Goal: Task Accomplishment & Management: Manage account settings

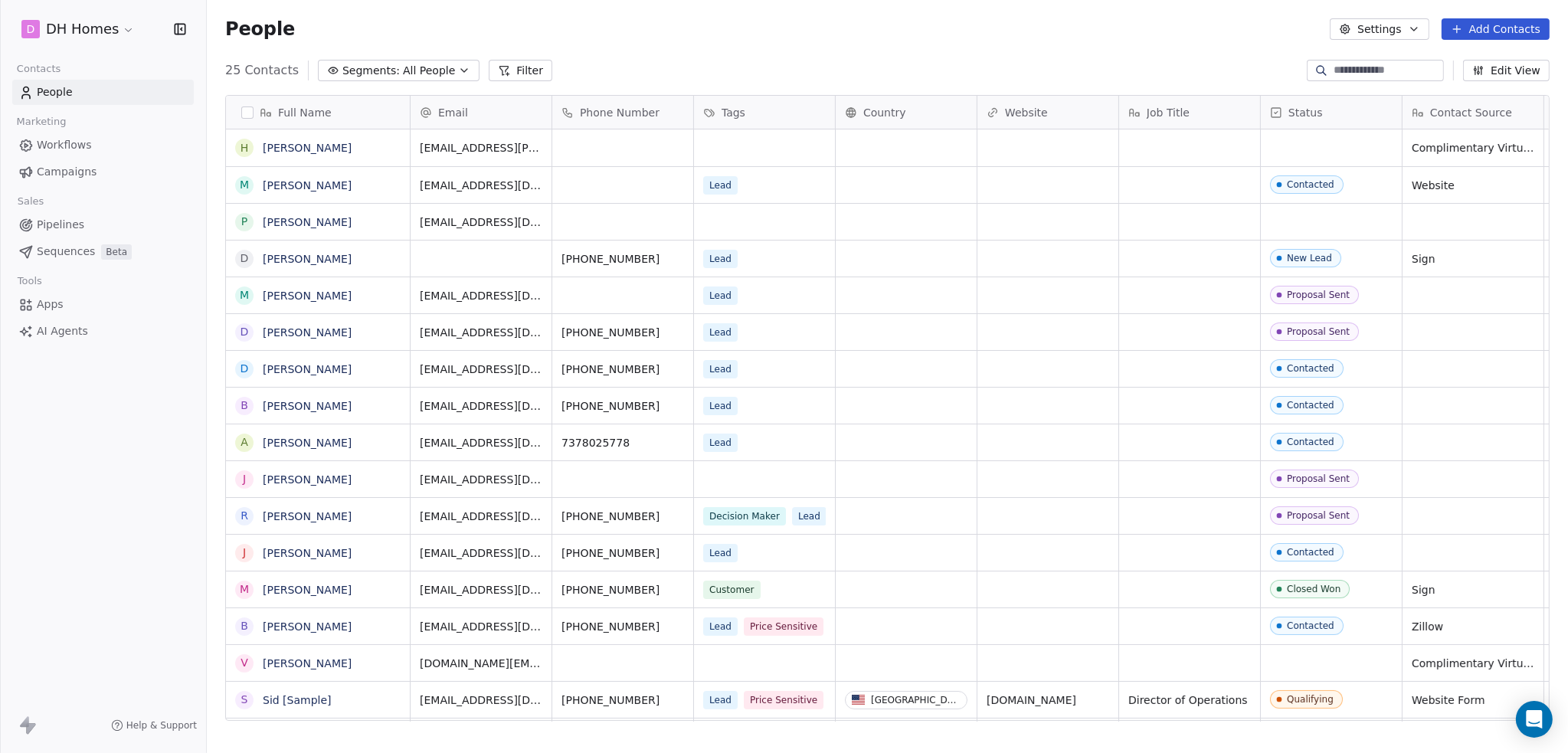
scroll to position [651, 1349]
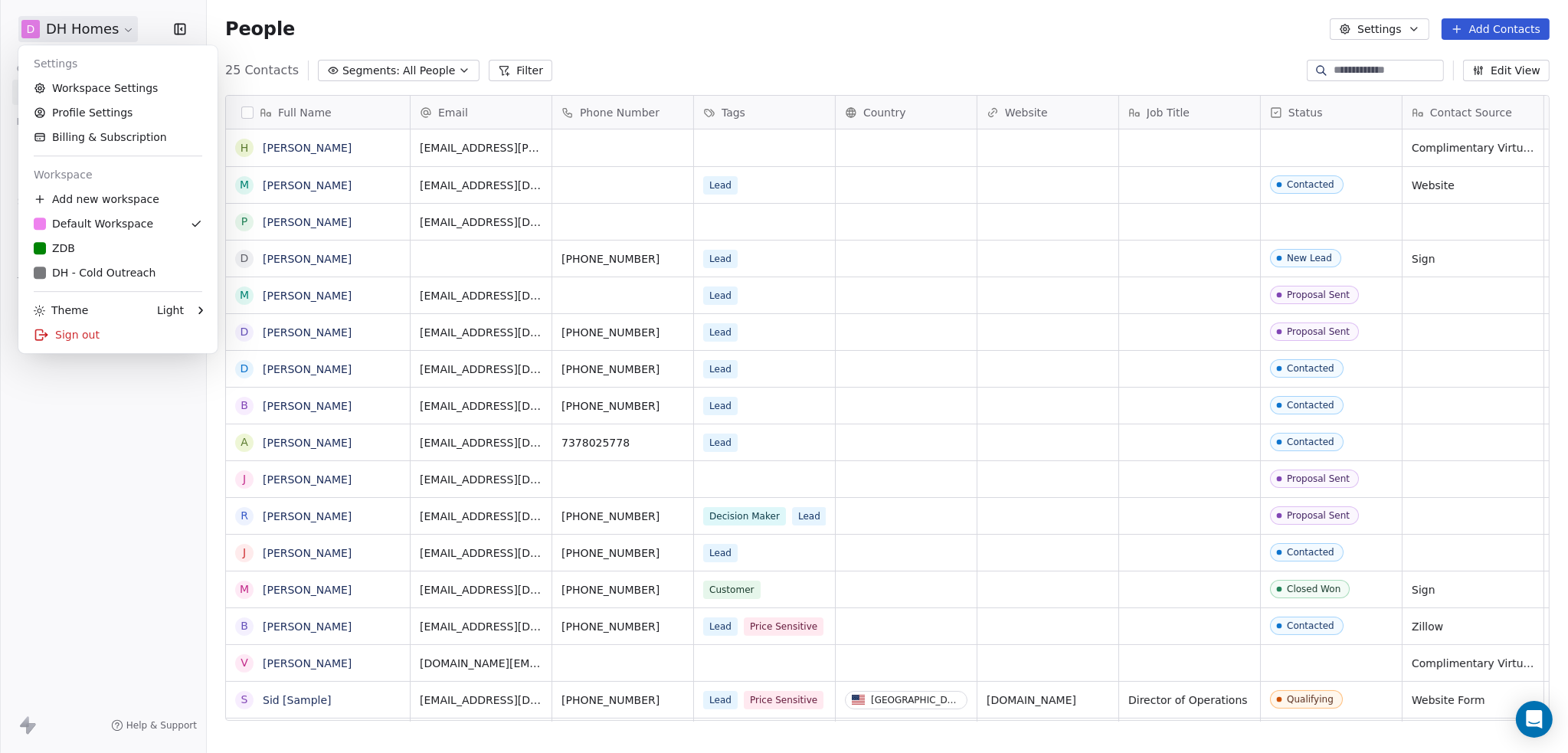
click at [128, 29] on html "D DH Homes Contacts People Marketing Workflows Campaigns Sales Pipelines Sequen…" at bounding box center [784, 376] width 1568 height 753
click at [135, 264] on link "DH - Cold Outreach" at bounding box center [118, 272] width 187 height 24
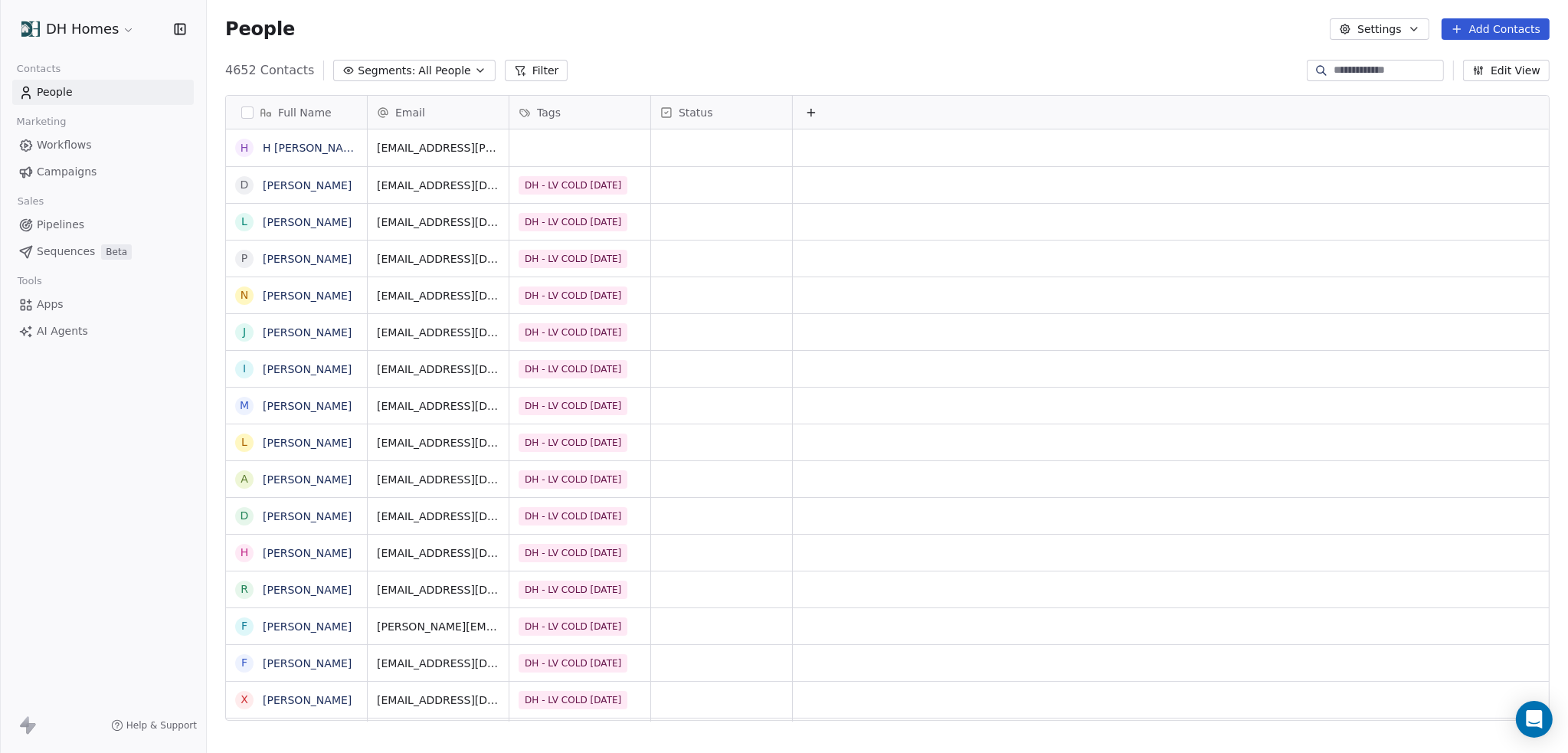
scroll to position [651, 1349]
click at [80, 171] on span "Campaigns" at bounding box center [66, 172] width 59 height 16
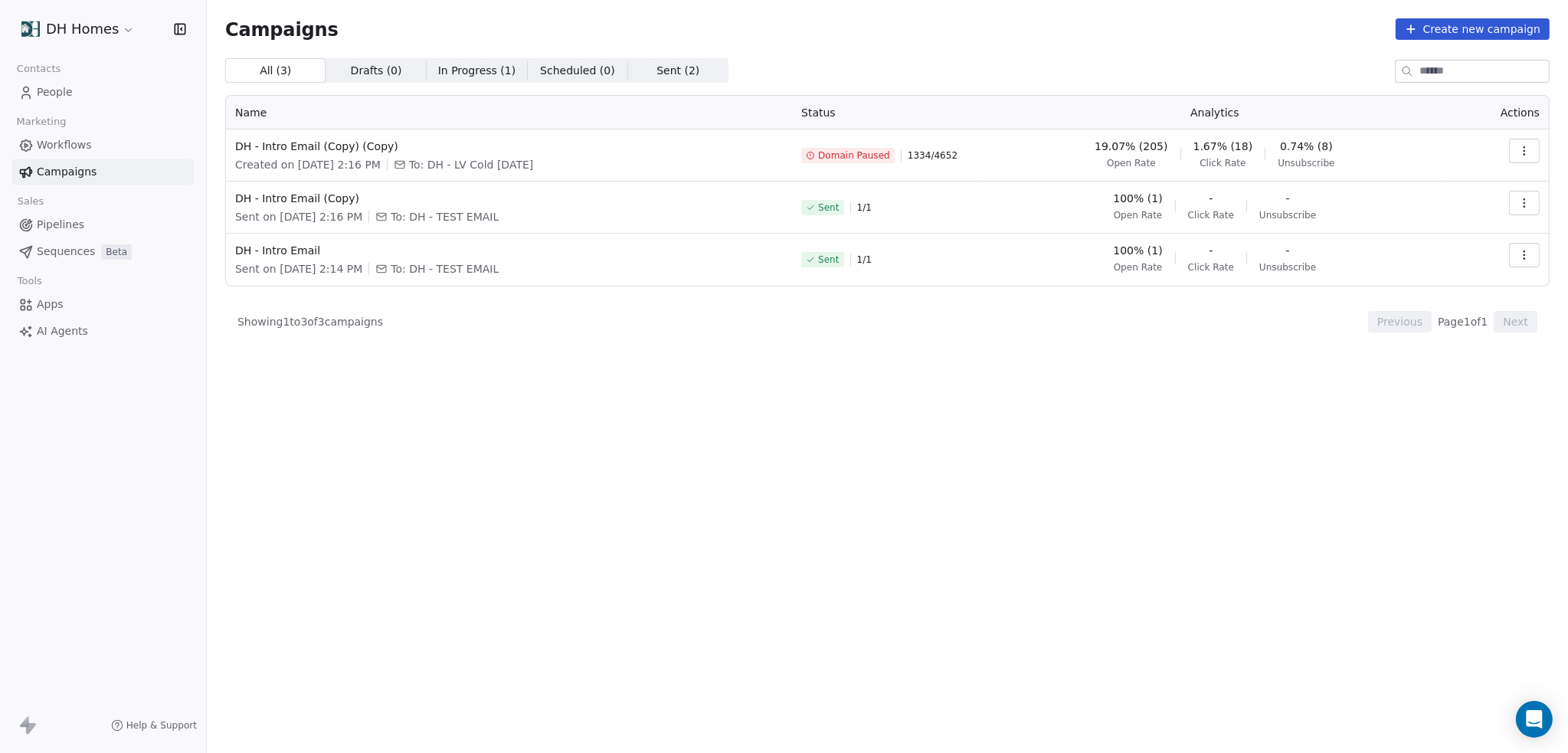
click at [890, 155] on span "Domain Paused" at bounding box center [854, 155] width 72 height 13
click at [1544, 155] on td at bounding box center [1497, 155] width 102 height 52
click at [1528, 154] on icon "button" at bounding box center [1524, 151] width 13 height 13
click at [812, 146] on html "DH Homes Contacts People Marketing Workflows Campaigns Sales Pipelines Sequence…" at bounding box center [784, 376] width 1568 height 753
click at [315, 142] on span "DH - Intro Email (Copy) (Copy)" at bounding box center [509, 146] width 547 height 15
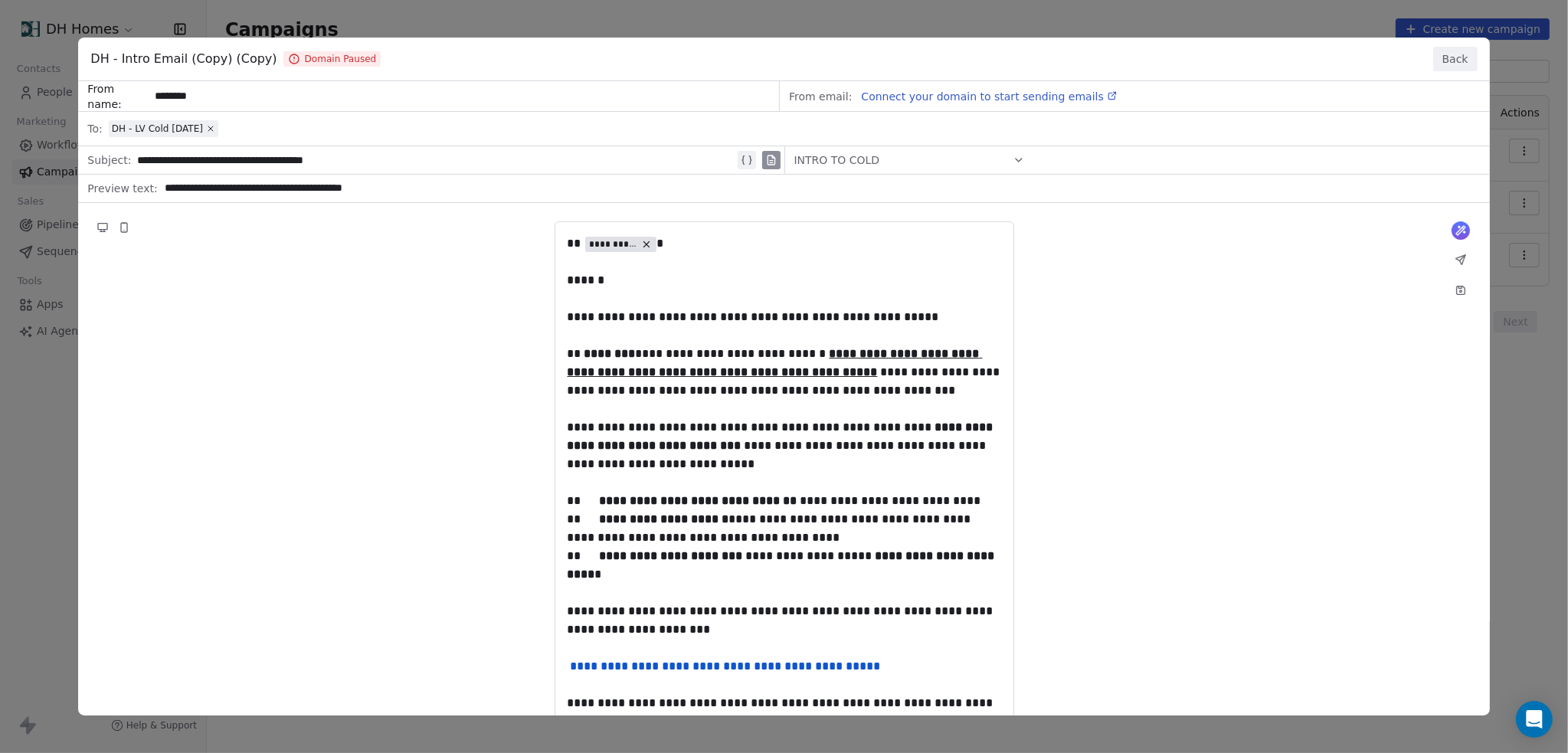
click at [313, 59] on span "Domain Paused" at bounding box center [332, 58] width 98 height 15
click at [991, 97] on div "**********" at bounding box center [784, 486] width 1411 height 811
click at [1456, 64] on button "Back" at bounding box center [1455, 58] width 44 height 24
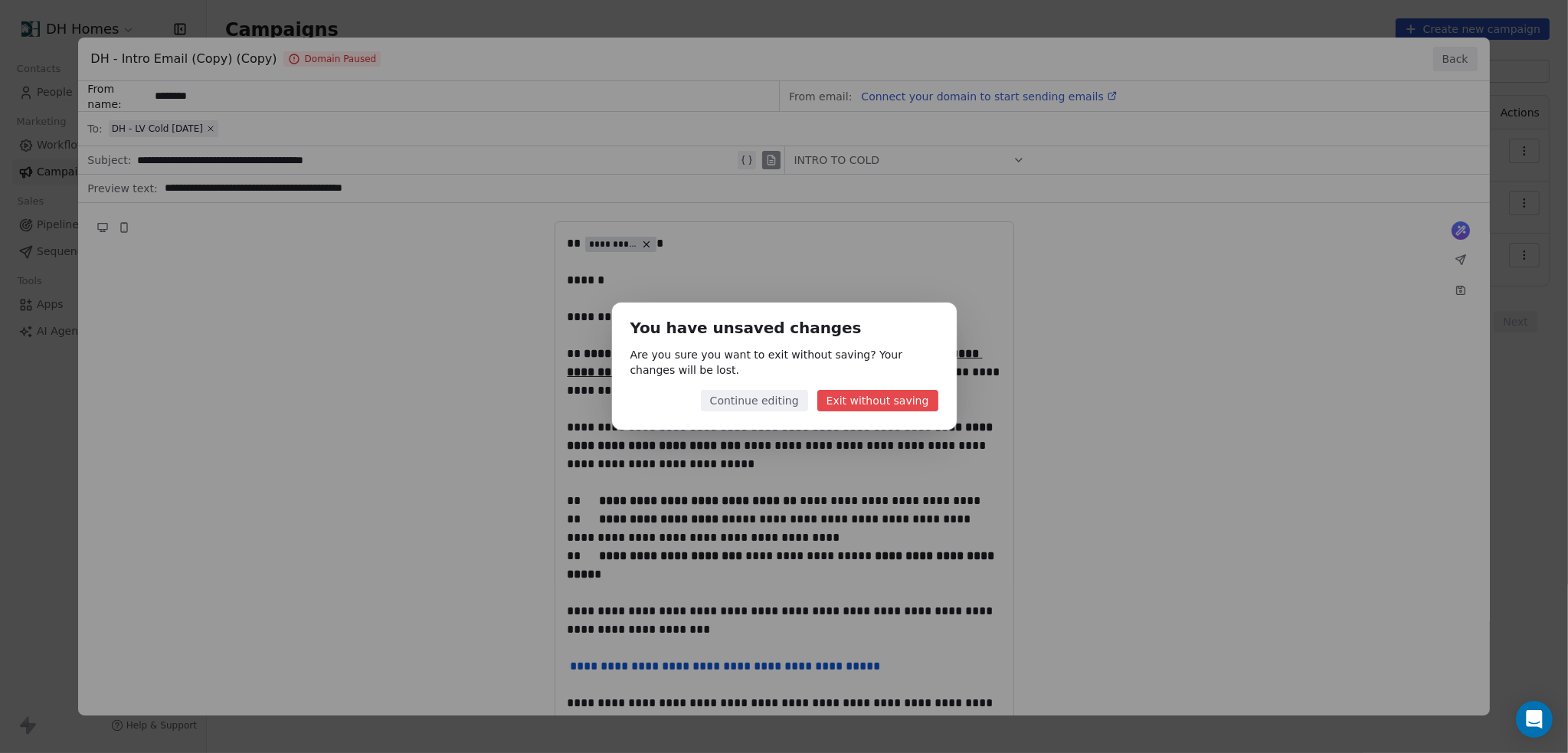
click at [881, 410] on button "Exit without saving" at bounding box center [877, 401] width 121 height 22
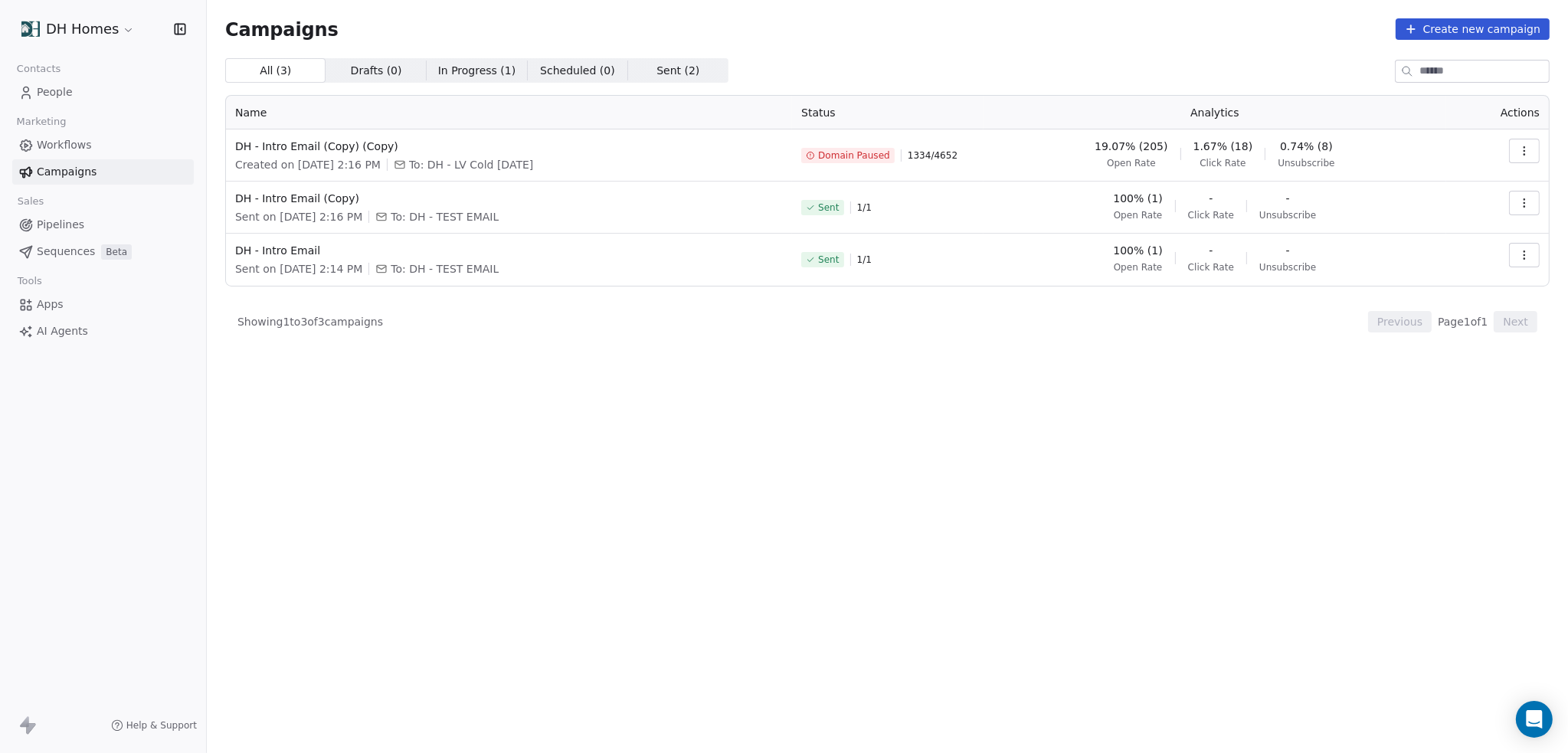
click at [47, 306] on span "Apps" at bounding box center [50, 305] width 27 height 16
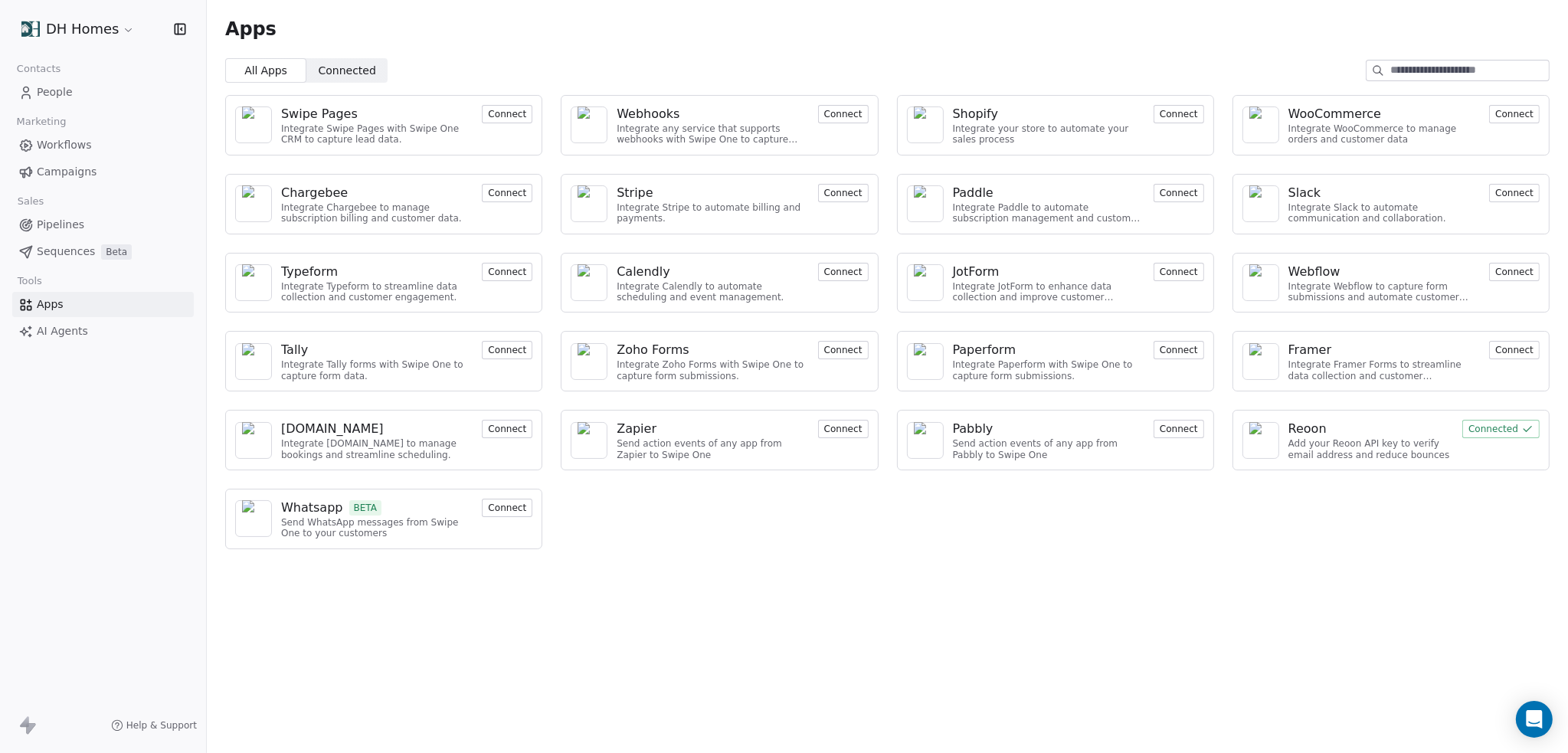
click at [55, 99] on link "People" at bounding box center [103, 93] width 182 height 25
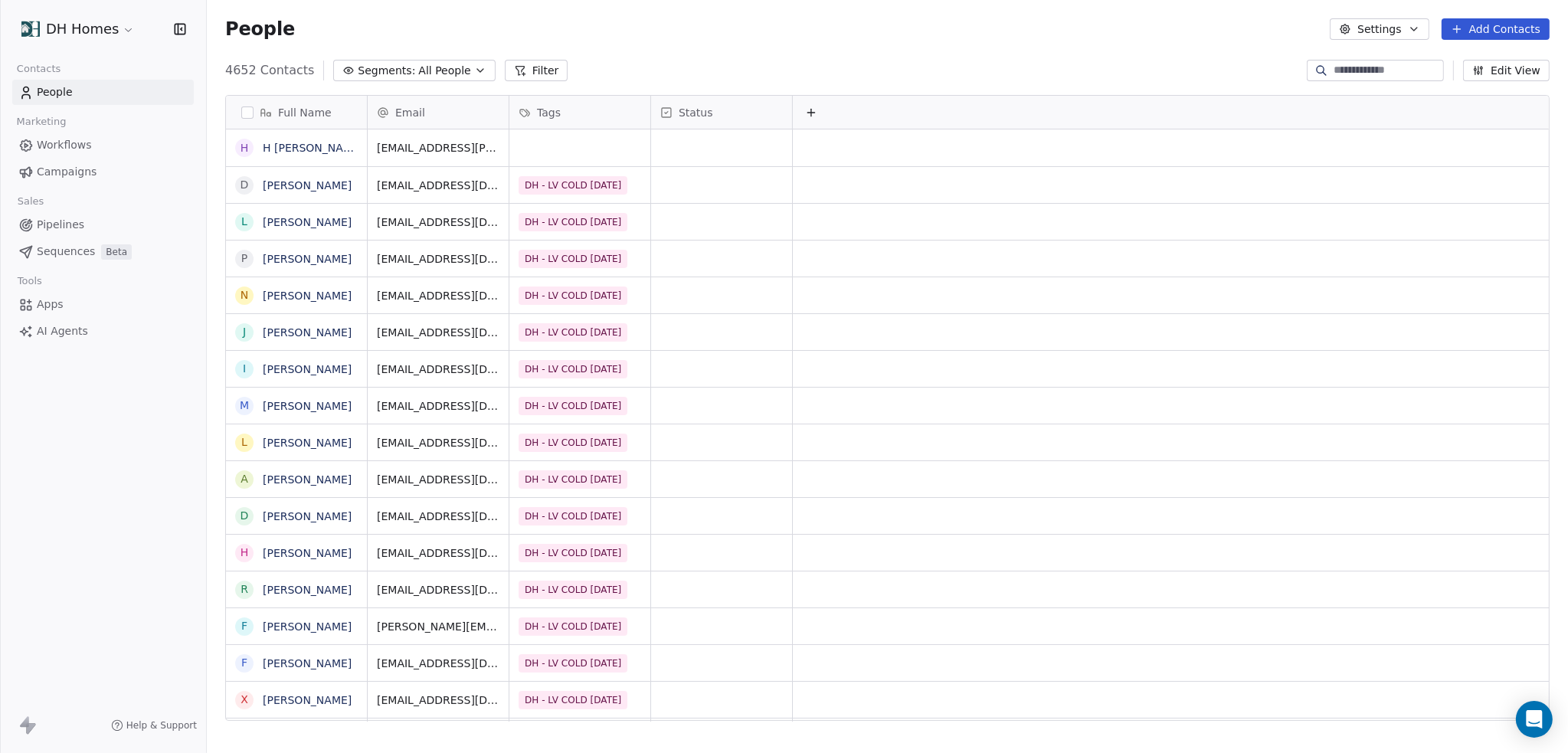
scroll to position [651, 1349]
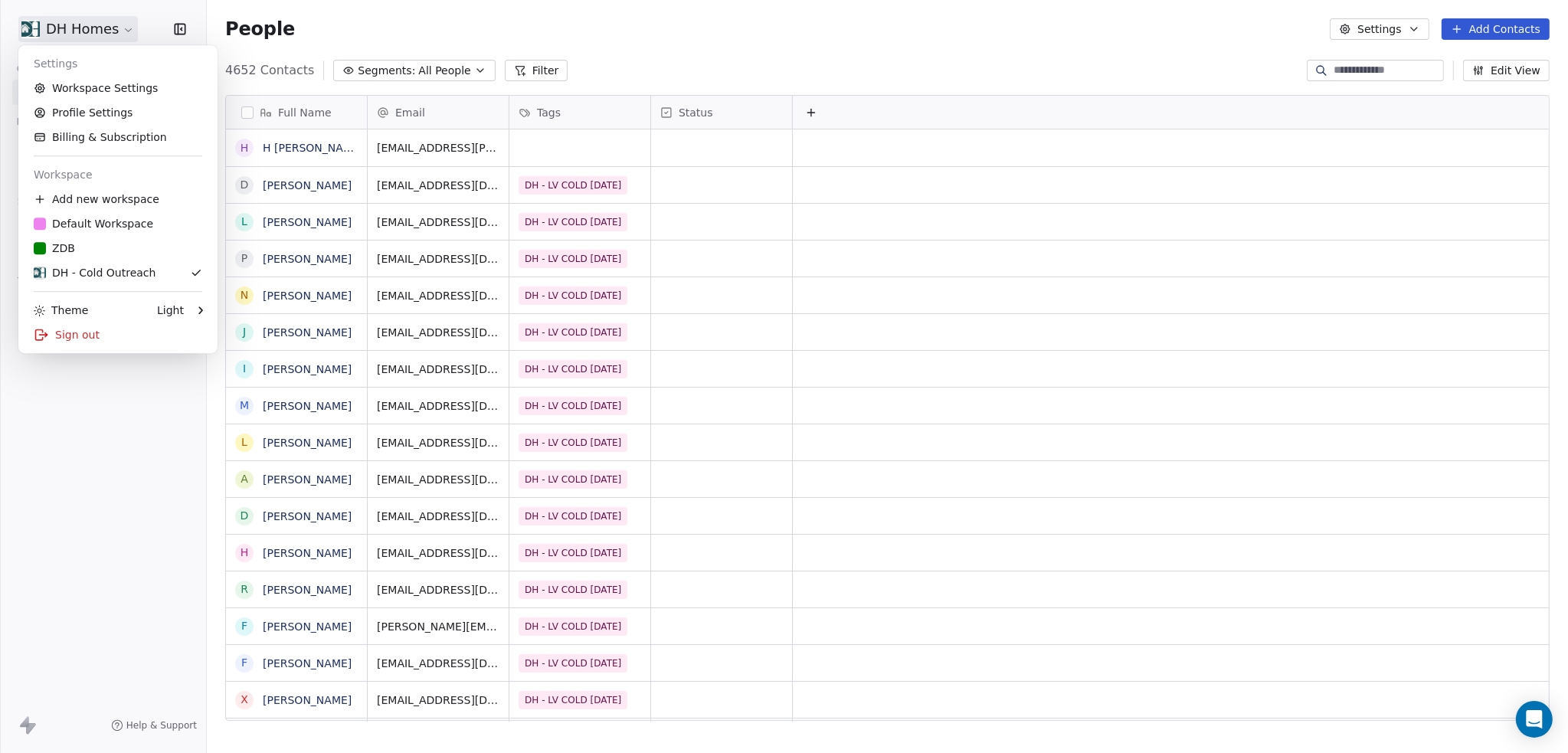
click at [98, 34] on html "DH Homes Contacts People Marketing Workflows Campaigns Sales Pipelines Sequence…" at bounding box center [784, 376] width 1568 height 753
click at [106, 111] on link "Profile Settings" at bounding box center [118, 112] width 187 height 24
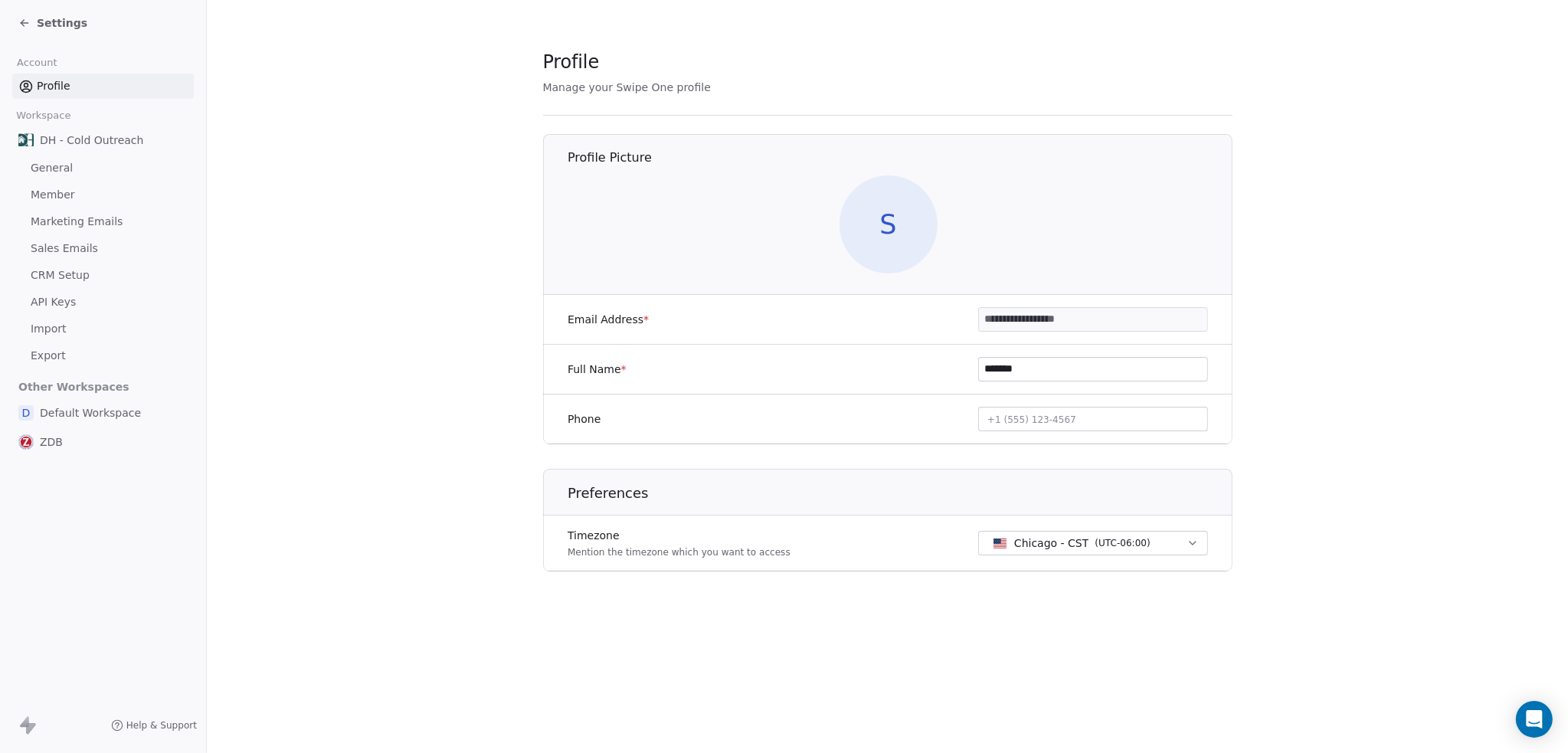
click at [49, 171] on span "General" at bounding box center [51, 168] width 42 height 16
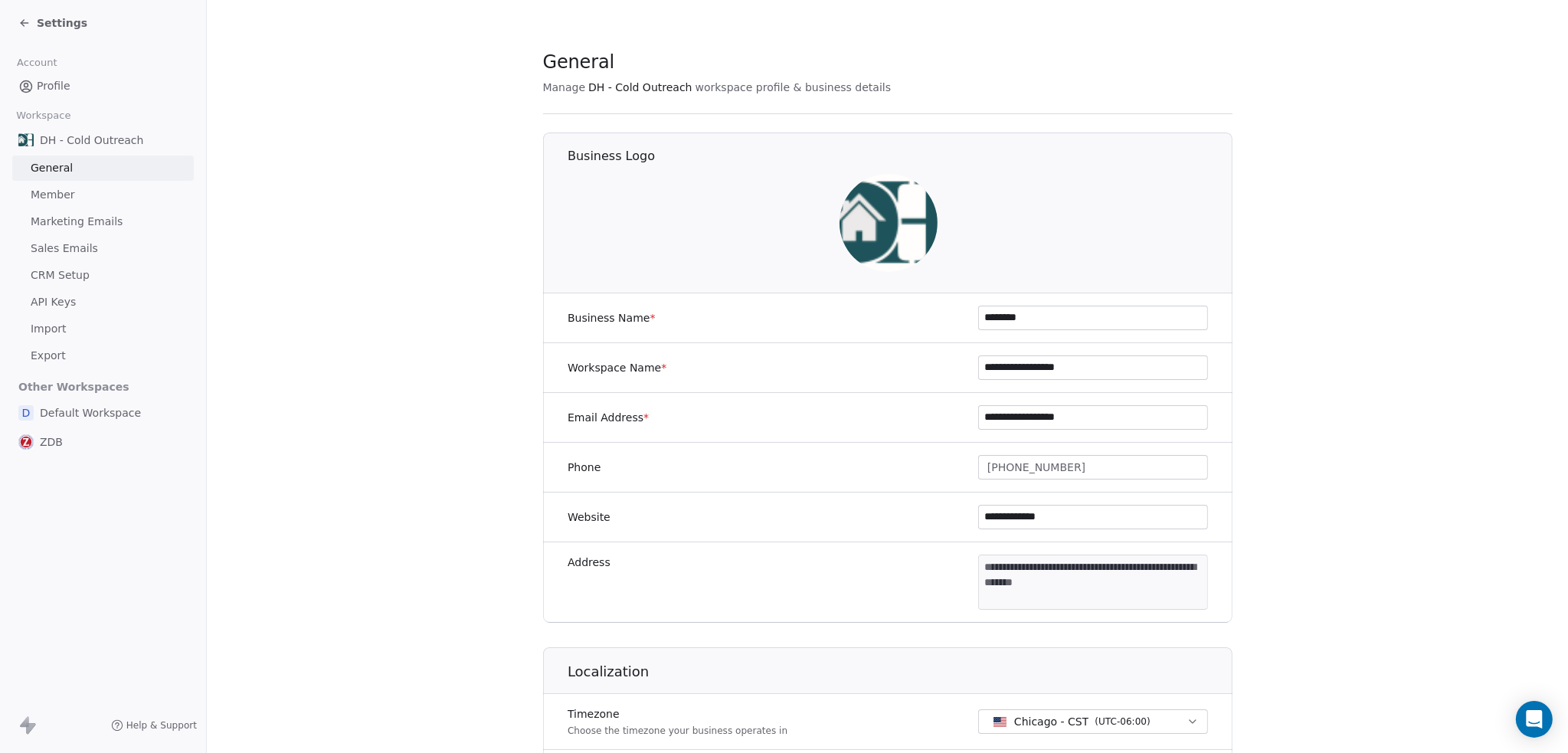
click at [89, 190] on link "Member" at bounding box center [103, 195] width 182 height 25
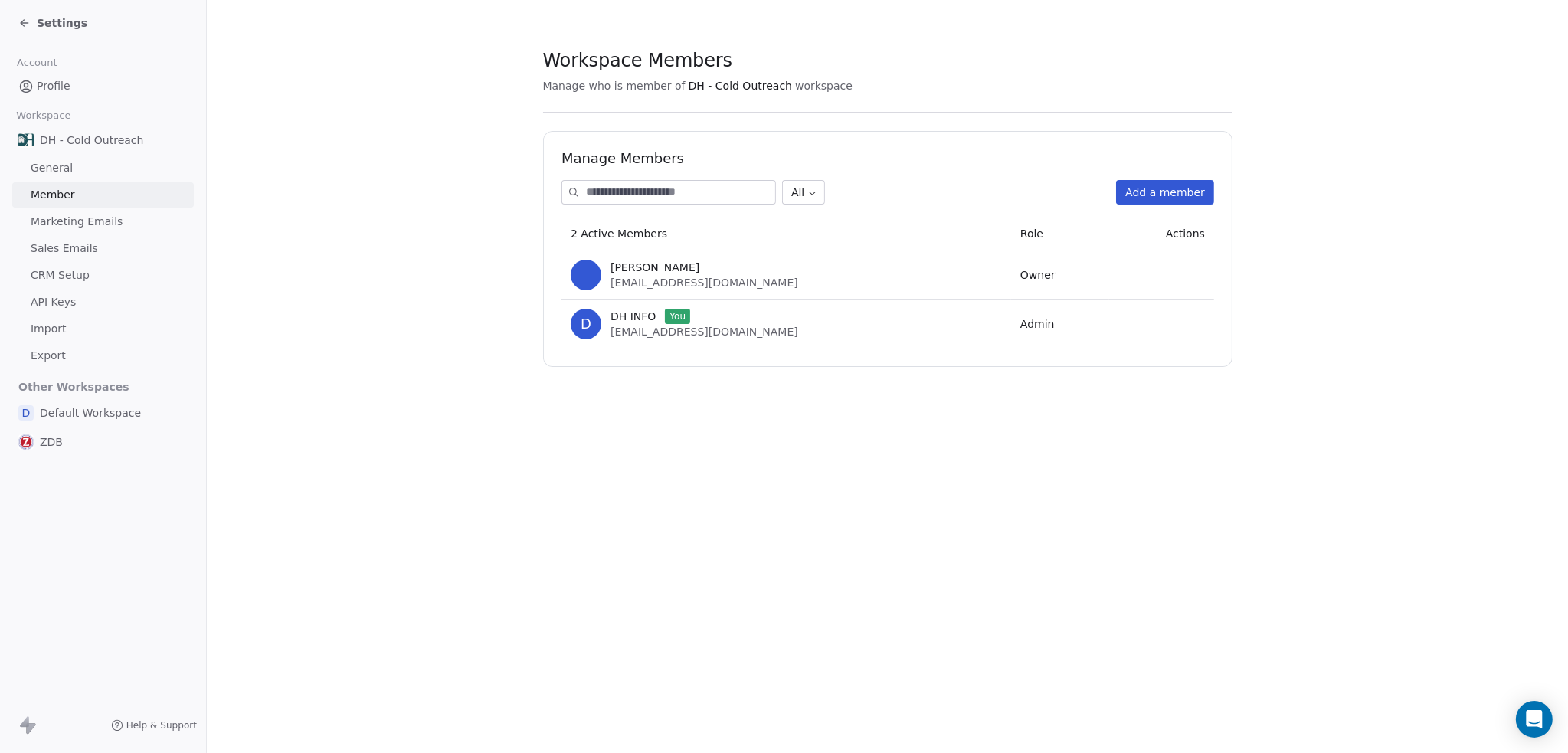
click at [100, 212] on link "Marketing Emails" at bounding box center [103, 222] width 182 height 25
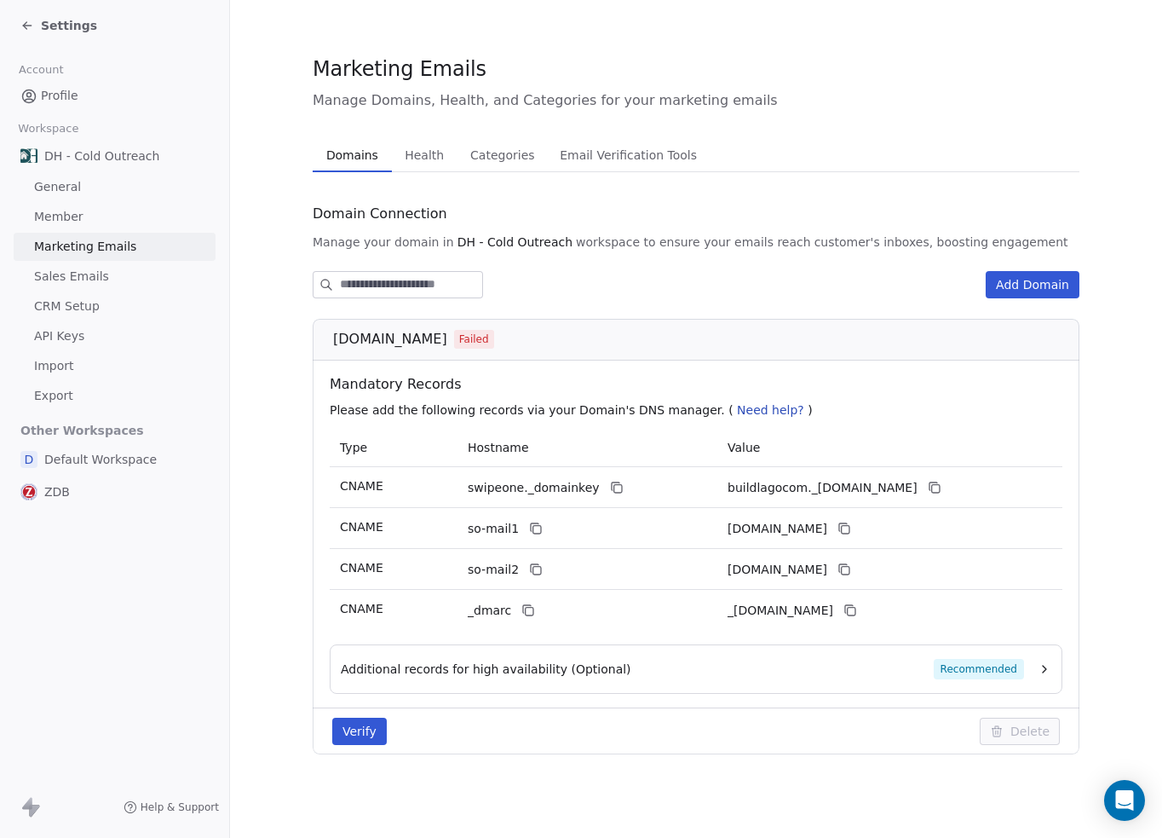
click at [1038, 657] on div "Additional records for high availability (Optional) Recommended" at bounding box center [696, 668] width 733 height 49
click at [1047, 675] on icon "button" at bounding box center [1045, 669] width 14 height 14
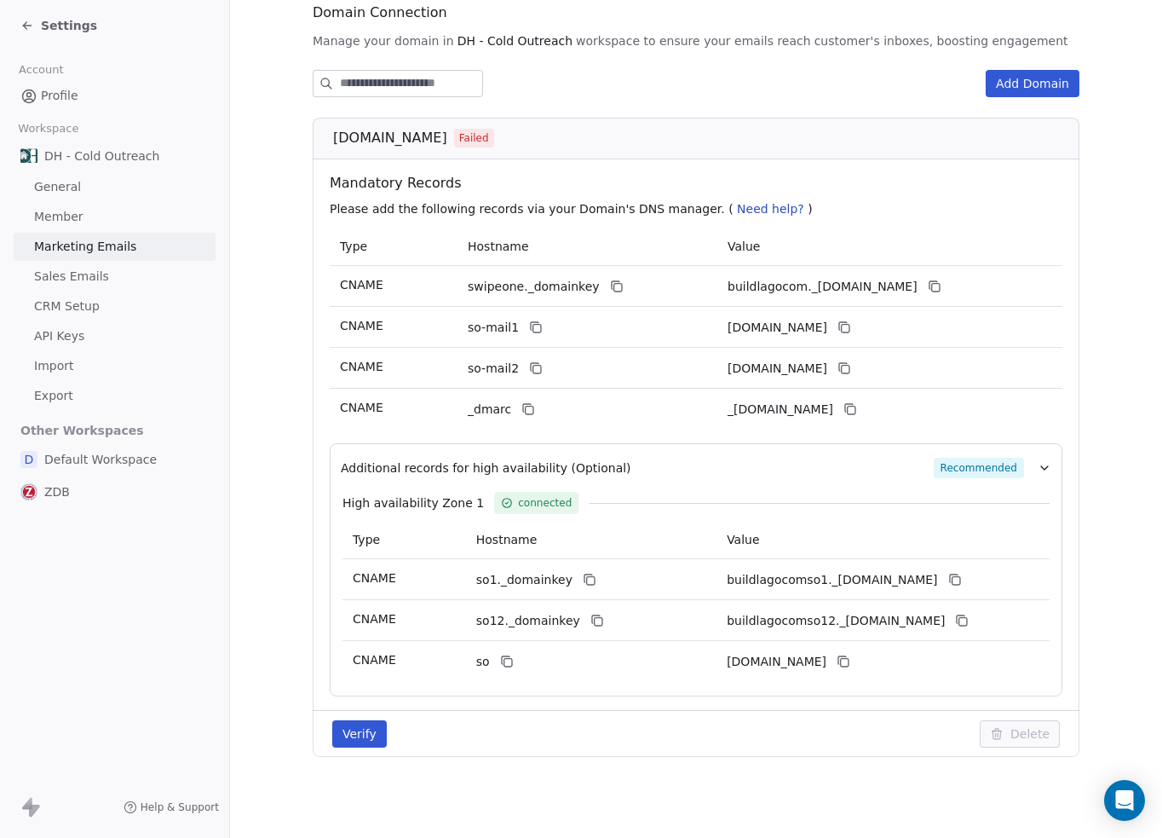
scroll to position [31, 0]
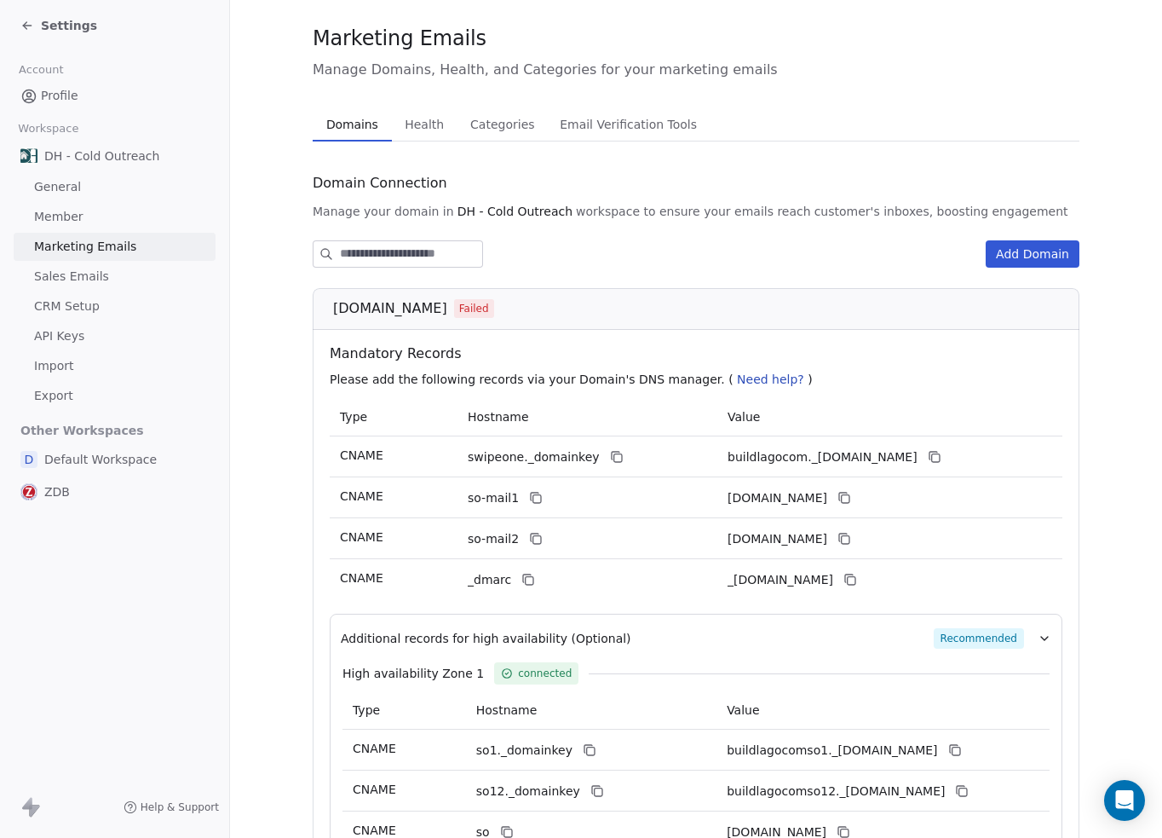
click at [423, 125] on div "Marketing Emails Manage Domains, Health, and Categories for your marketing emai…" at bounding box center [696, 489] width 767 height 931
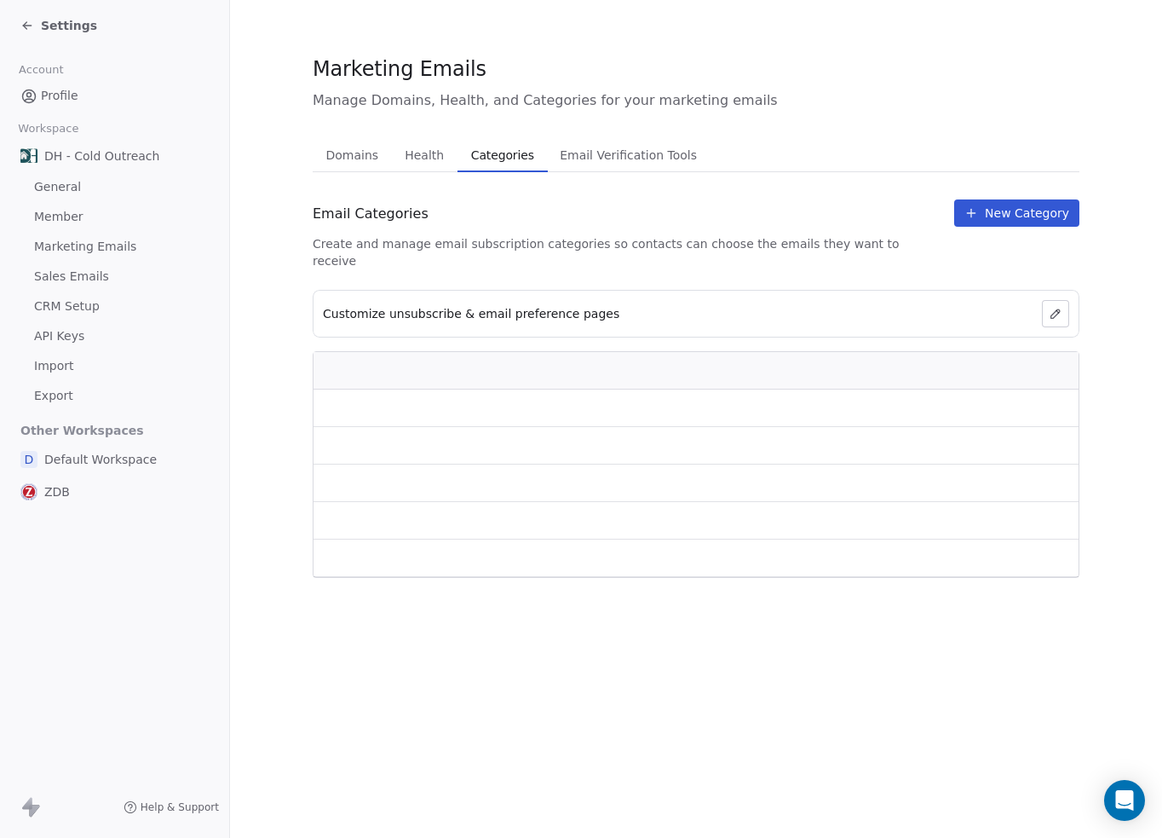
click at [477, 153] on span "Categories" at bounding box center [502, 155] width 77 height 24
click at [429, 154] on span "Health" at bounding box center [424, 155] width 53 height 24
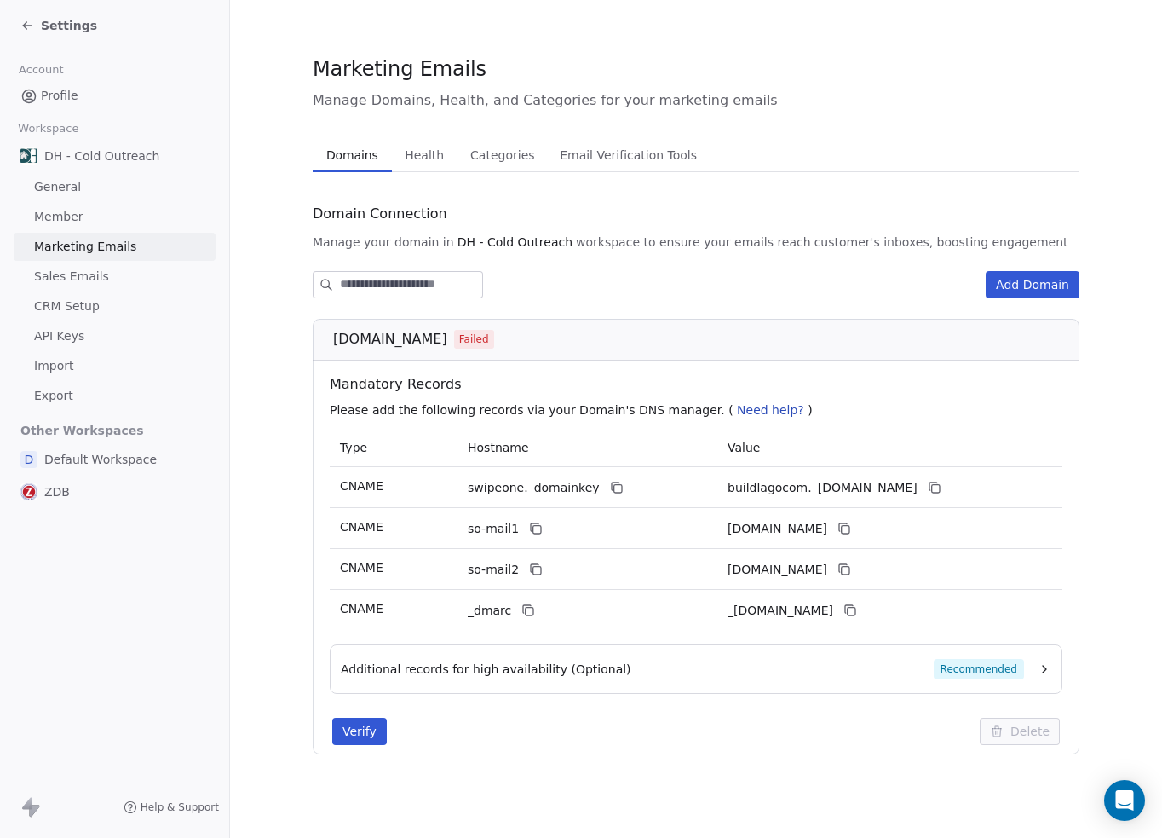
click at [374, 149] on span "Domains" at bounding box center [353, 155] width 66 height 24
click at [374, 728] on button "Verify" at bounding box center [359, 731] width 55 height 27
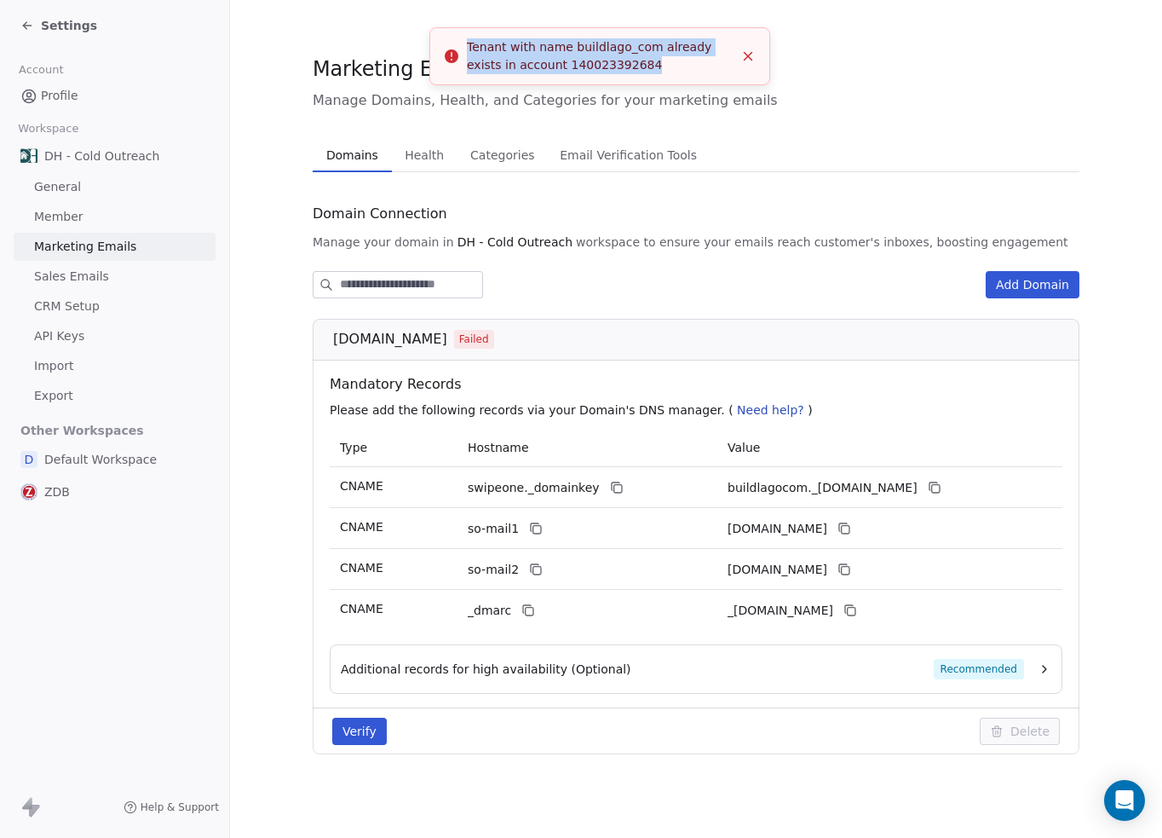
drag, startPoint x: 629, startPoint y: 69, endPoint x: 458, endPoint y: 32, distance: 175.2
click at [467, 38] on div "Tenant with name buildlago_com already exists in account 140023392684" at bounding box center [600, 56] width 267 height 36
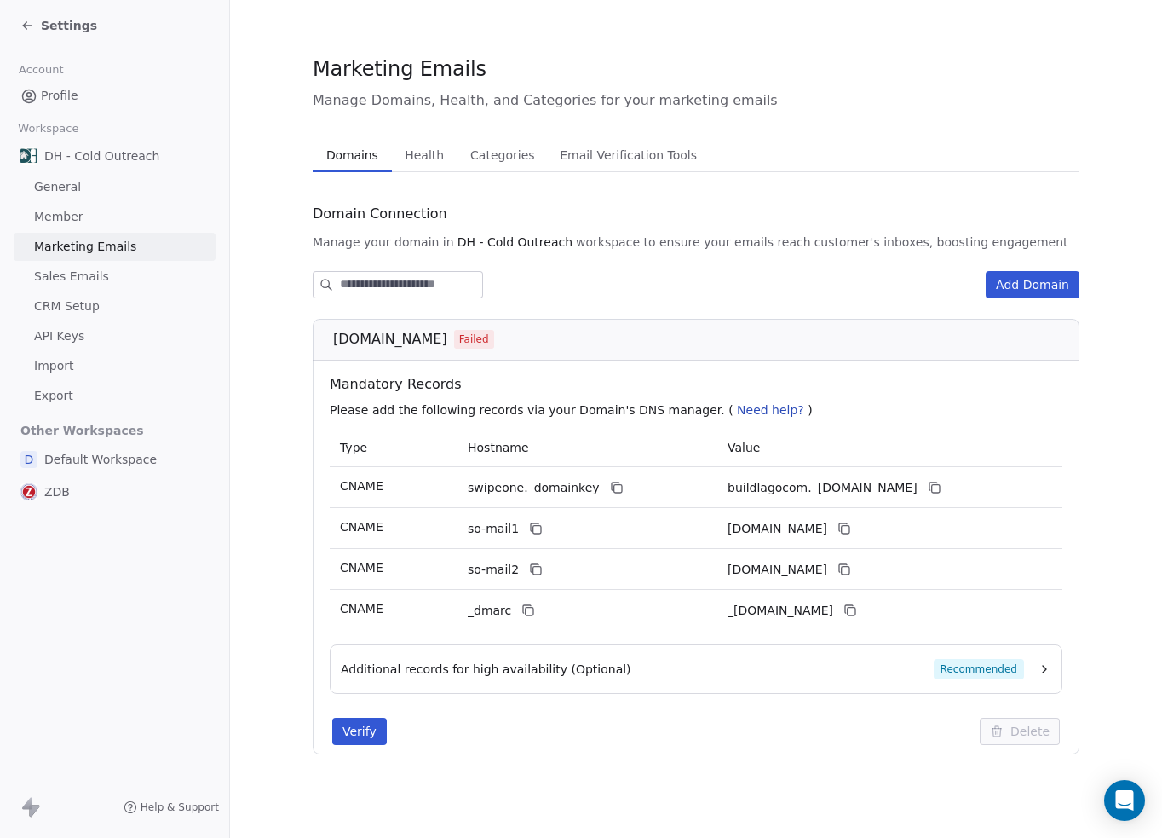
copy div "Tenant with name buildlago_com already exists in account 140023392684"
click at [341, 736] on button "Verify" at bounding box center [359, 731] width 55 height 27
click at [412, 346] on span "[DOMAIN_NAME]" at bounding box center [390, 339] width 114 height 20
click at [1053, 677] on div "Additional records for high availability (Optional) Recommended" at bounding box center [696, 668] width 733 height 49
click at [1043, 674] on icon "button" at bounding box center [1045, 669] width 14 height 14
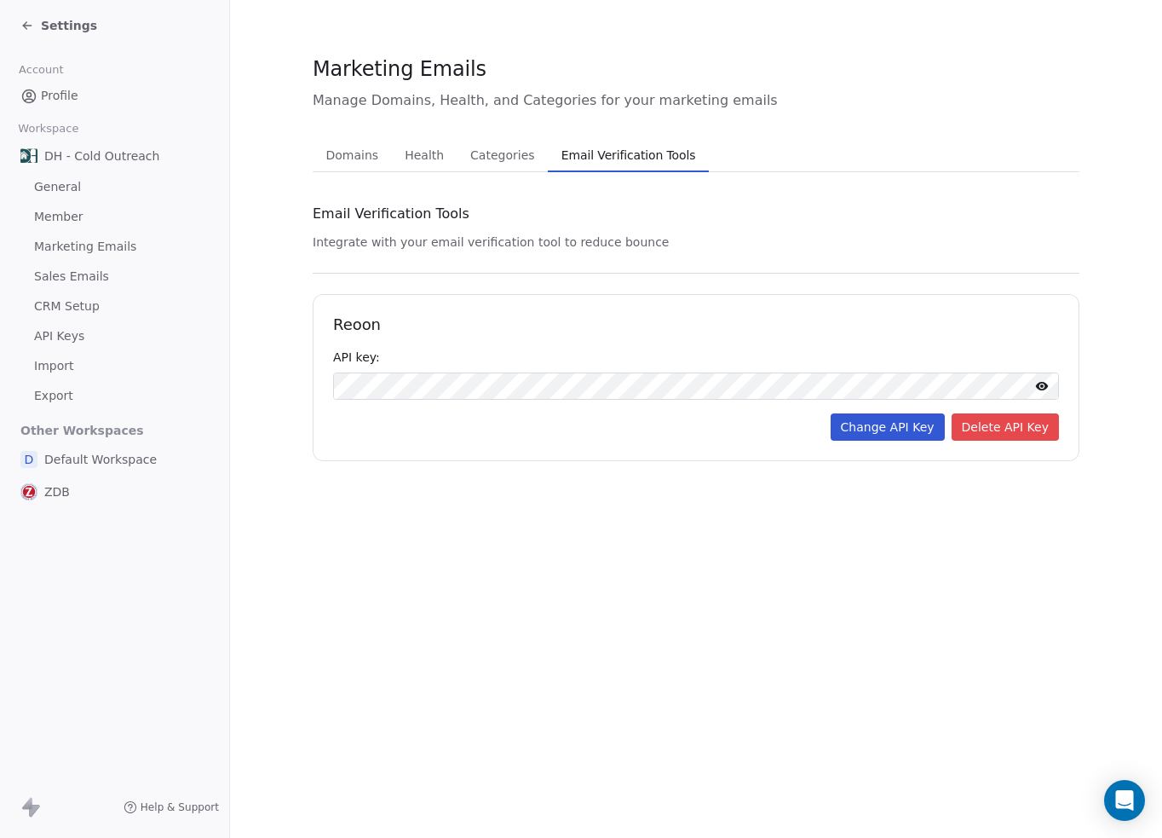
click at [617, 158] on span "Email Verification Tools" at bounding box center [629, 155] width 148 height 24
click at [39, 25] on div "Settings" at bounding box center [58, 25] width 77 height 17
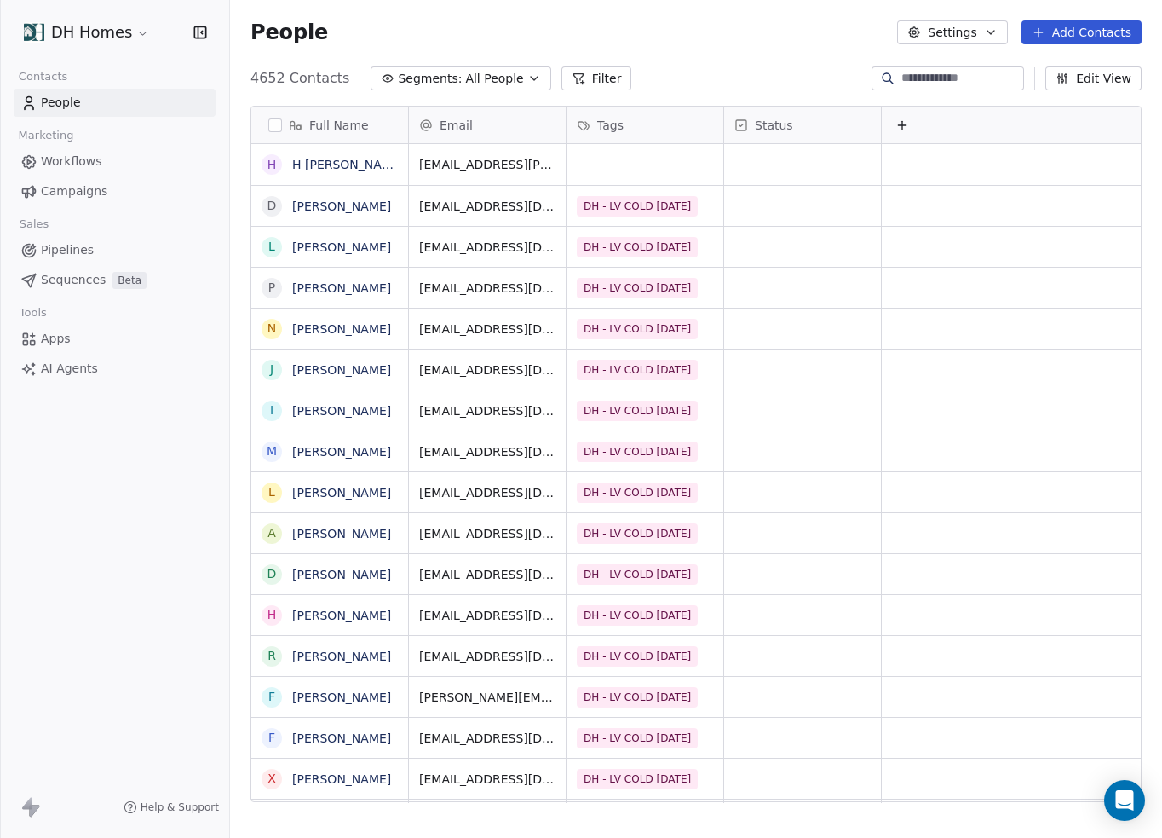
scroll to position [724, 919]
click at [1082, 78] on button "Edit View" at bounding box center [1094, 78] width 96 height 24
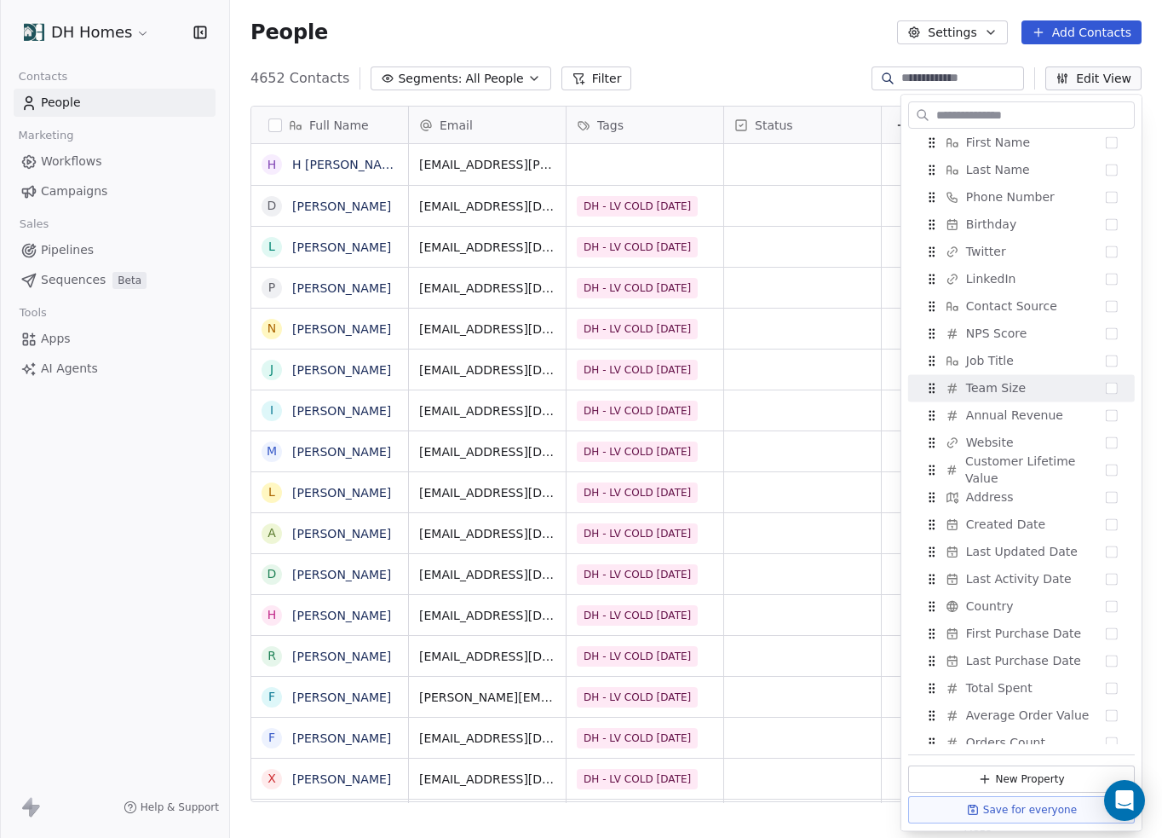
scroll to position [256, 0]
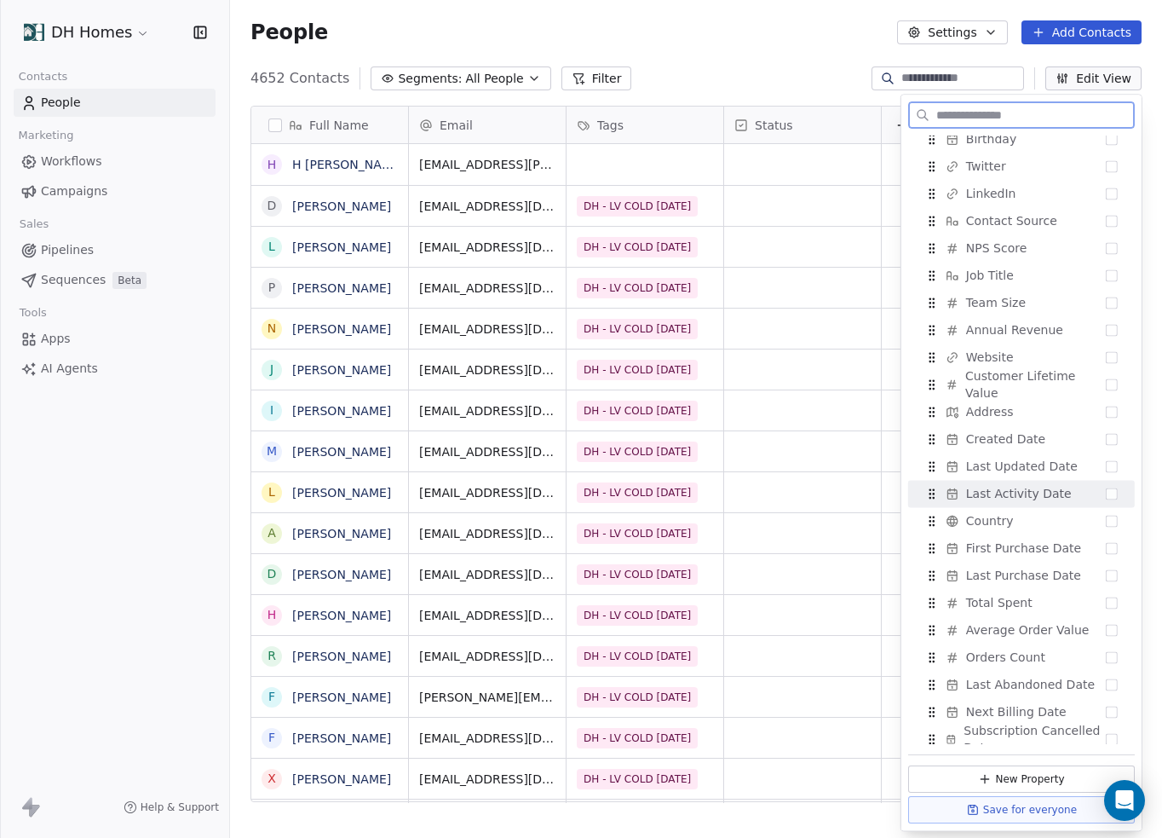
click at [1106, 490] on button "Suggestions" at bounding box center [1112, 493] width 12 height 12
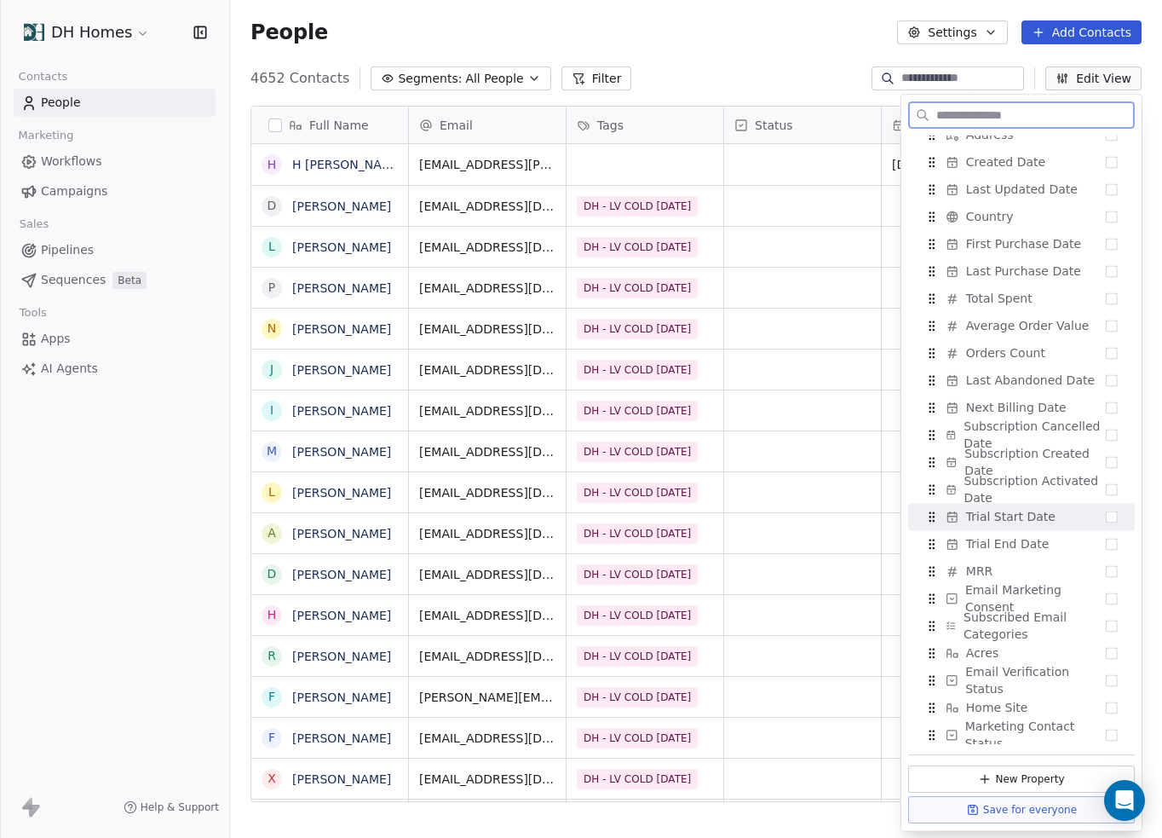
scroll to position [645, 0]
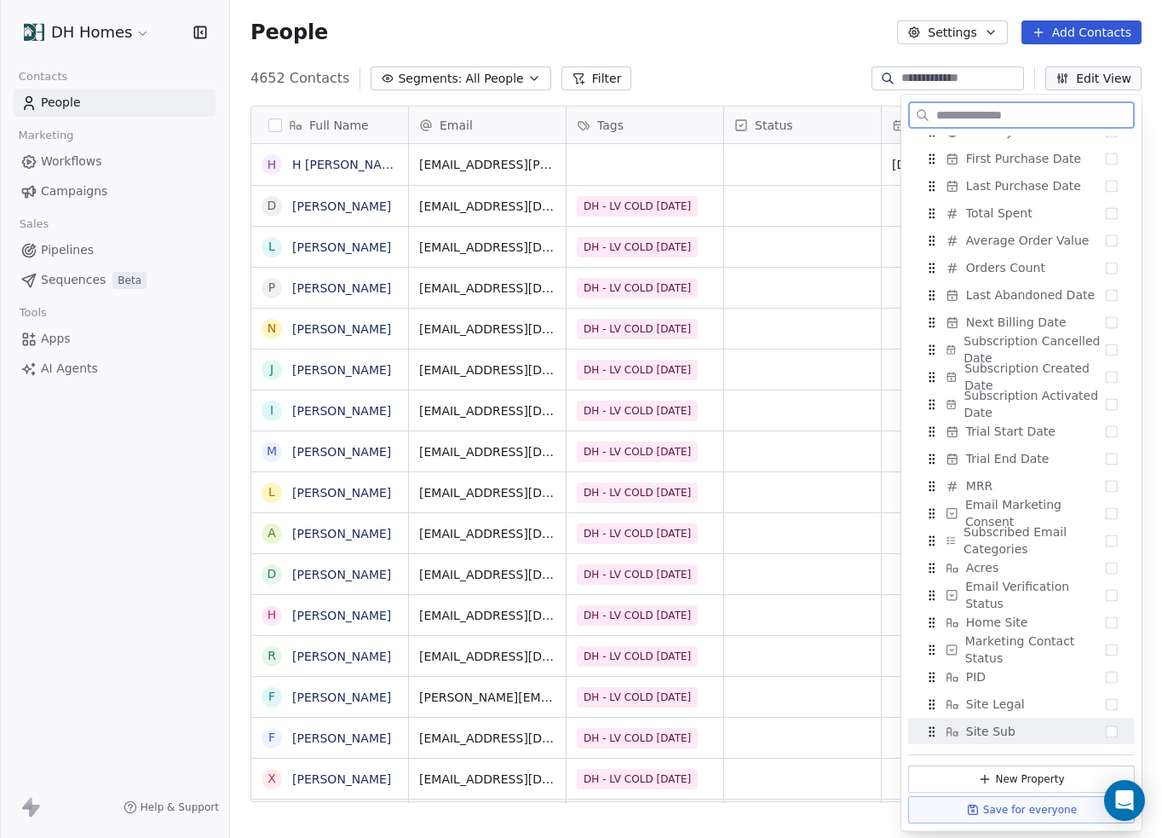
click at [987, 804] on button "Save for everyone" at bounding box center [1022, 809] width 227 height 27
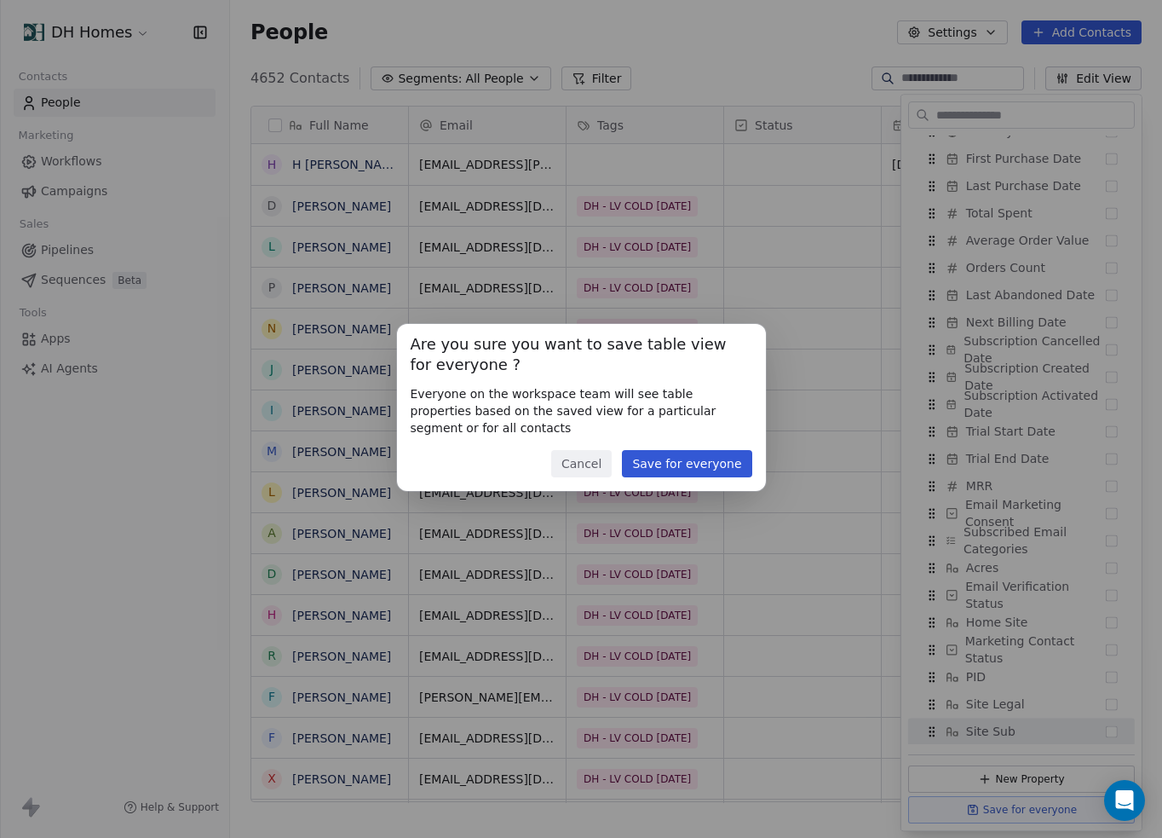
click at [711, 463] on button "Save for everyone" at bounding box center [687, 463] width 130 height 27
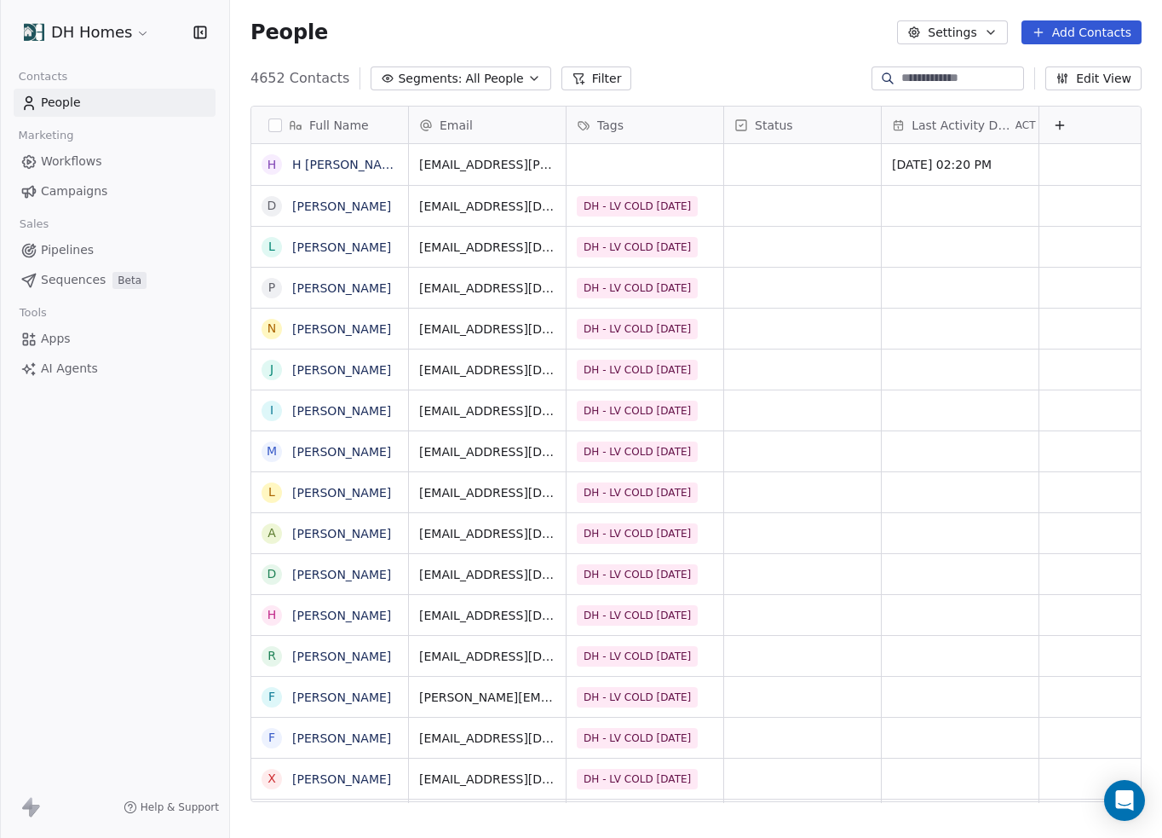
click at [955, 130] on span "Last Activity Date" at bounding box center [962, 125] width 101 height 17
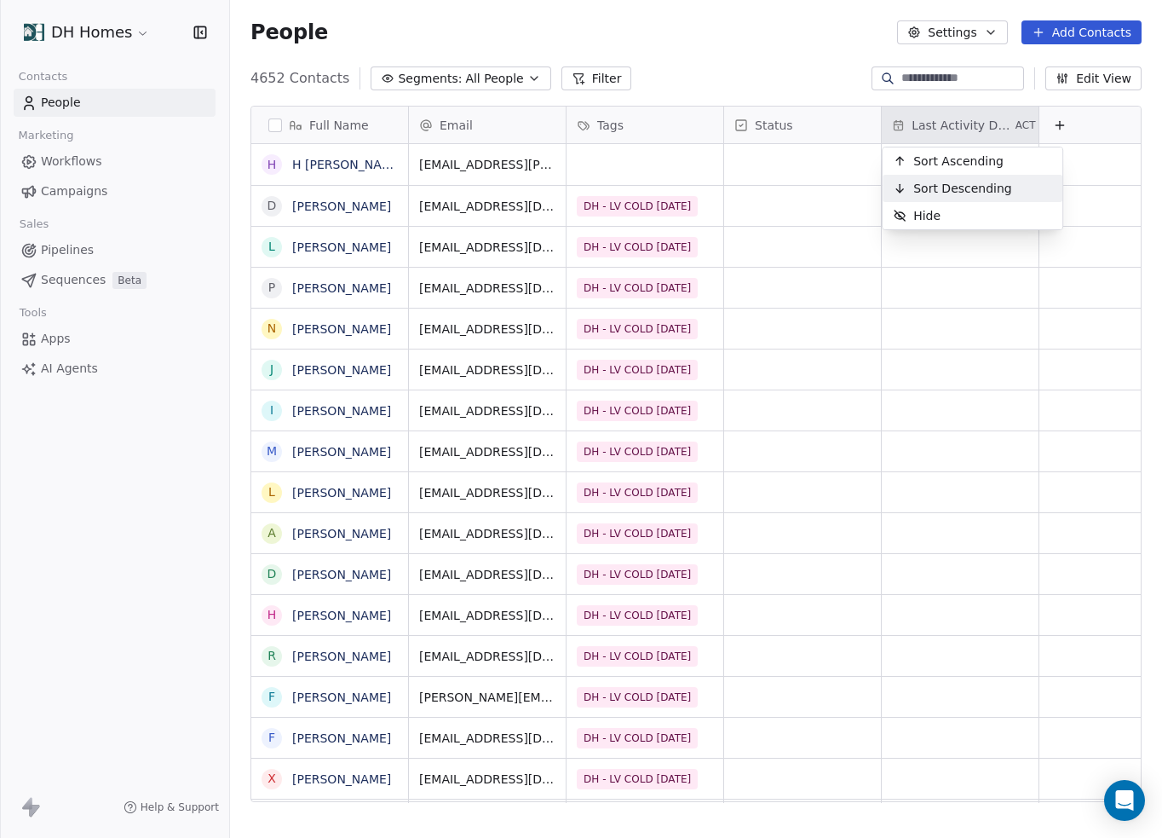
click at [950, 184] on span "Sort Descending" at bounding box center [963, 188] width 99 height 17
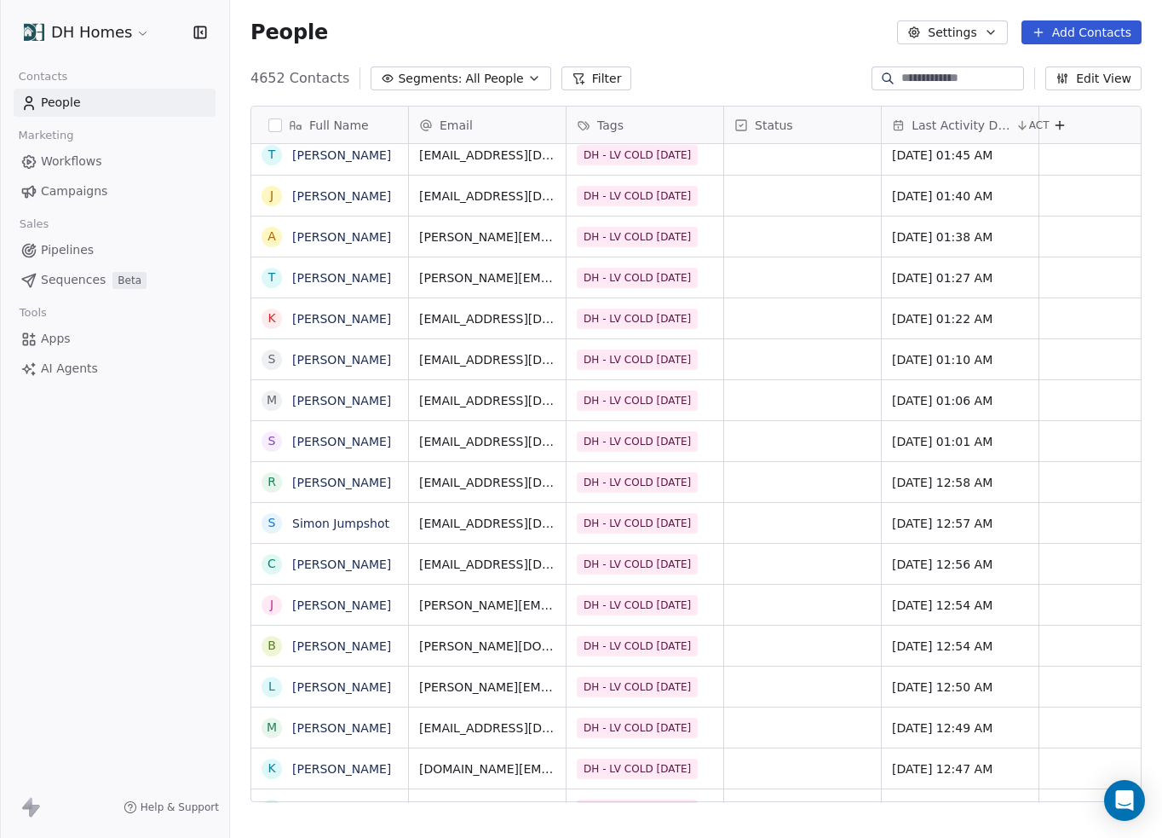
scroll to position [426, 0]
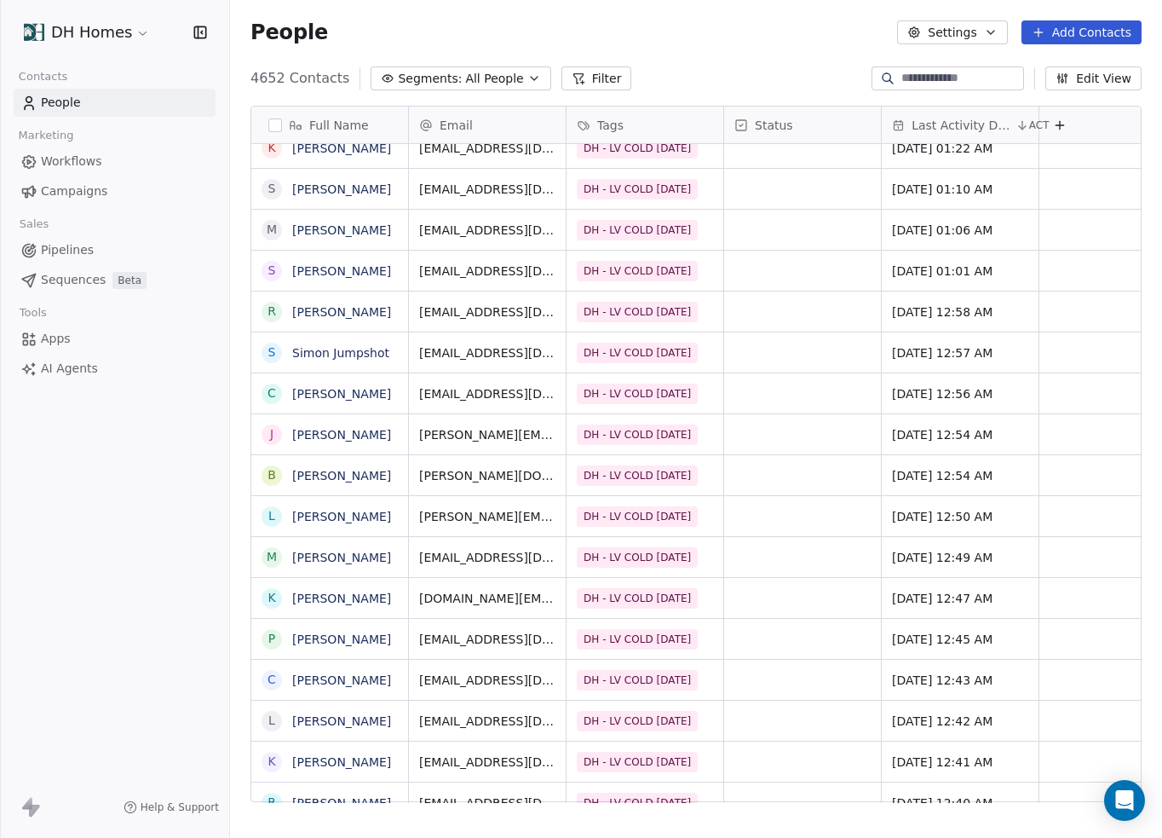
click at [569, 81] on button "Filter" at bounding box center [597, 78] width 71 height 24
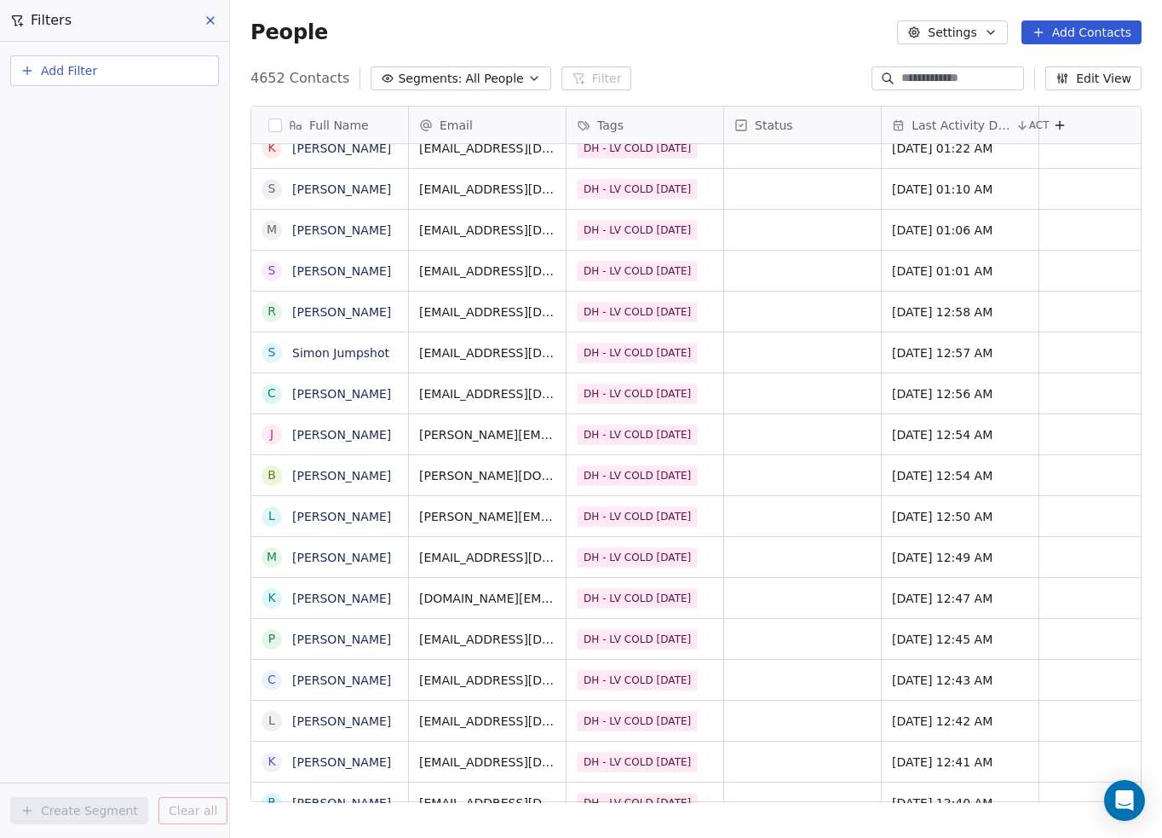
click at [143, 71] on button "Add Filter" at bounding box center [114, 70] width 209 height 31
click at [132, 130] on div "Contact activity" at bounding box center [114, 138] width 173 height 18
click at [88, 224] on span "Email Opened" at bounding box center [70, 226] width 84 height 17
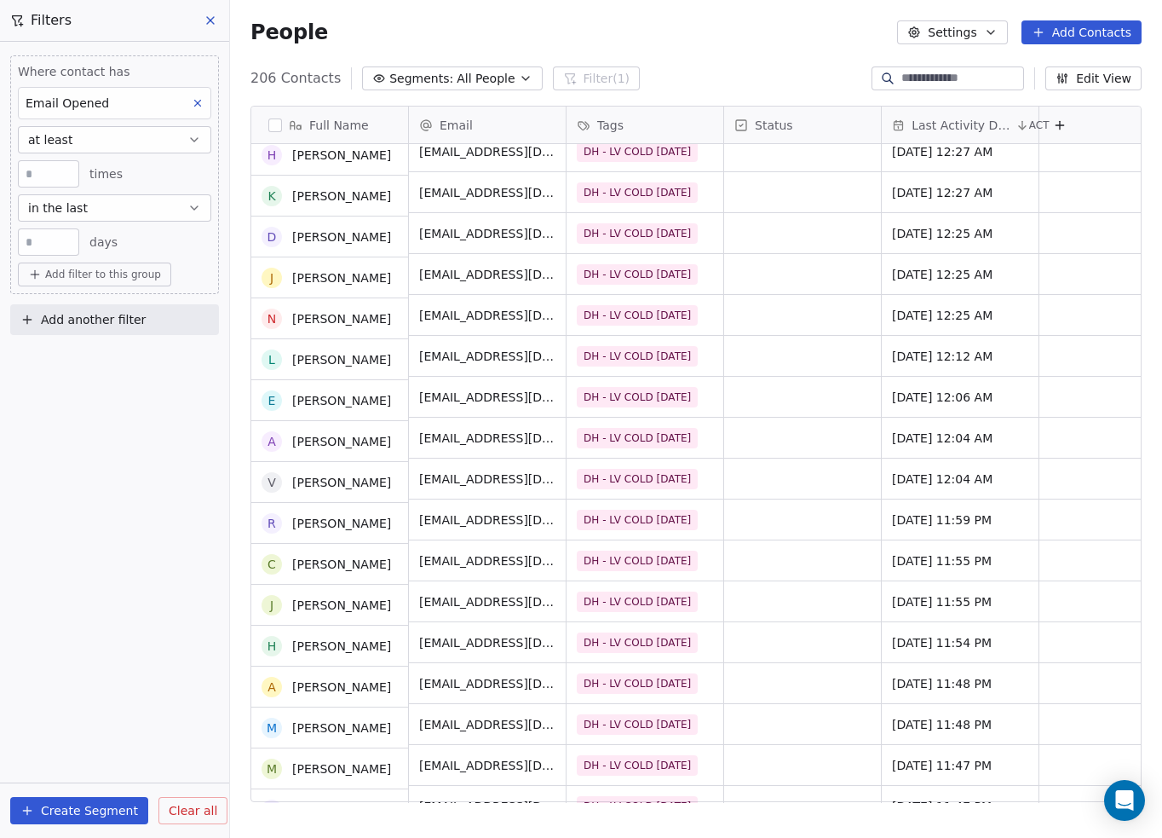
scroll to position [0, 0]
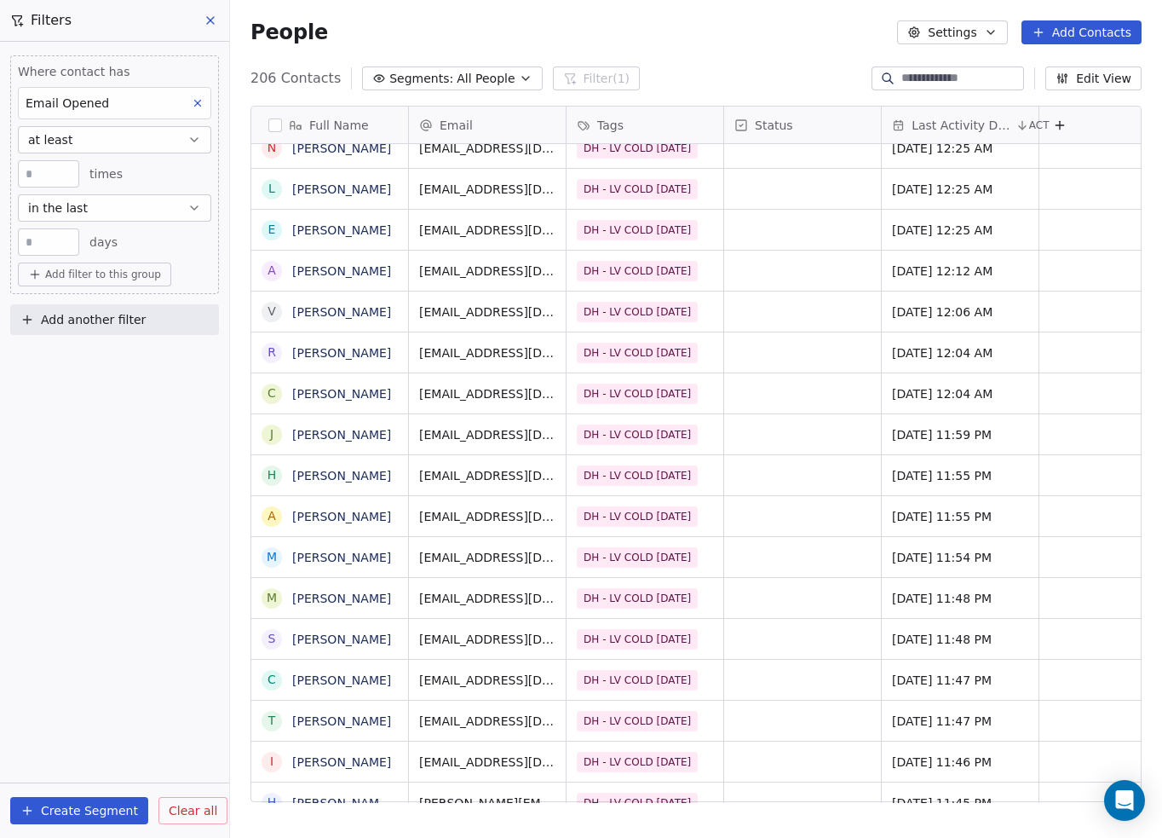
click at [199, 106] on icon at bounding box center [198, 103] width 12 height 12
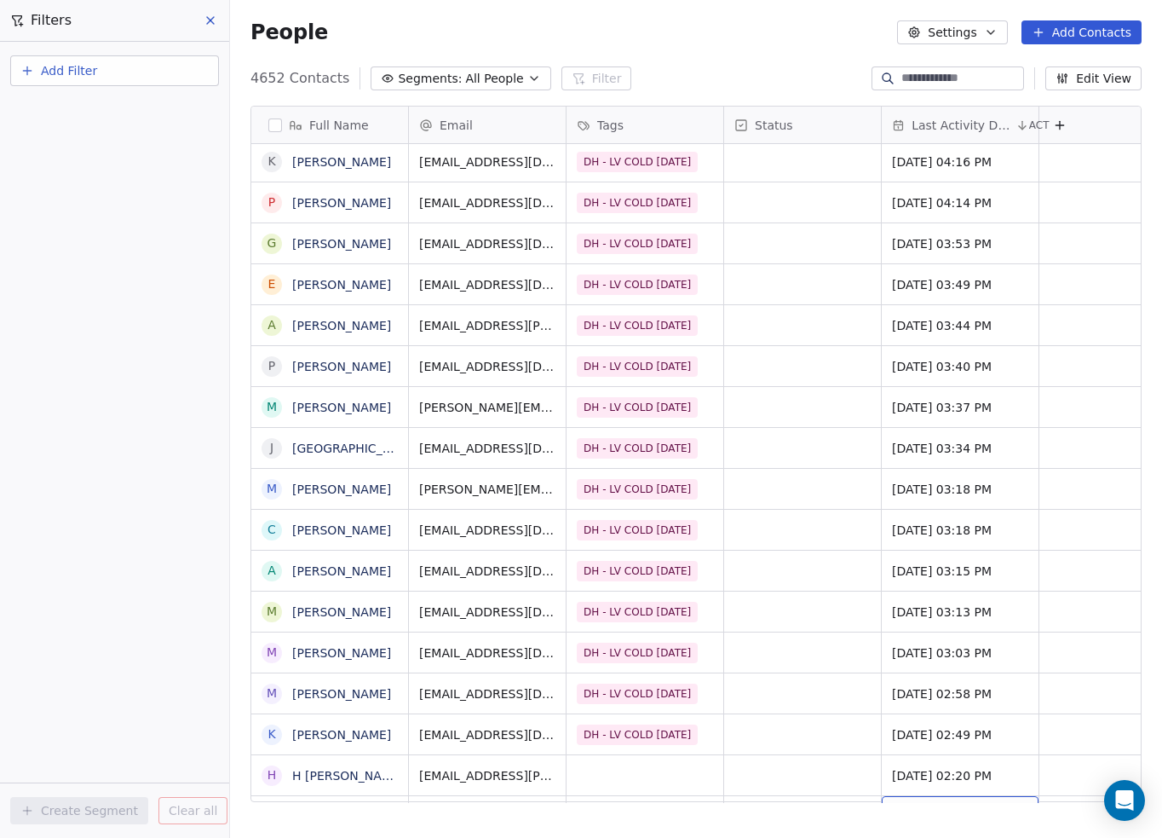
click at [211, 20] on icon at bounding box center [210, 20] width 7 height 7
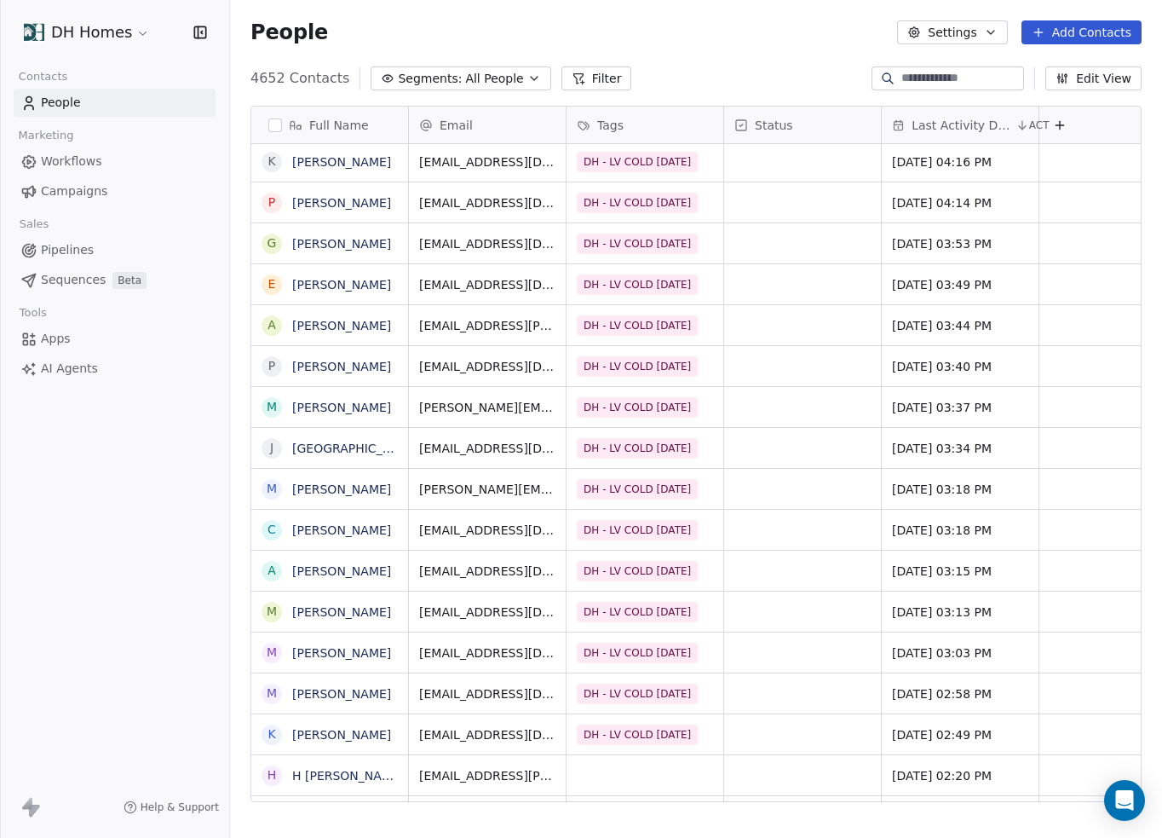
click at [574, 82] on button "Filter" at bounding box center [597, 78] width 71 height 24
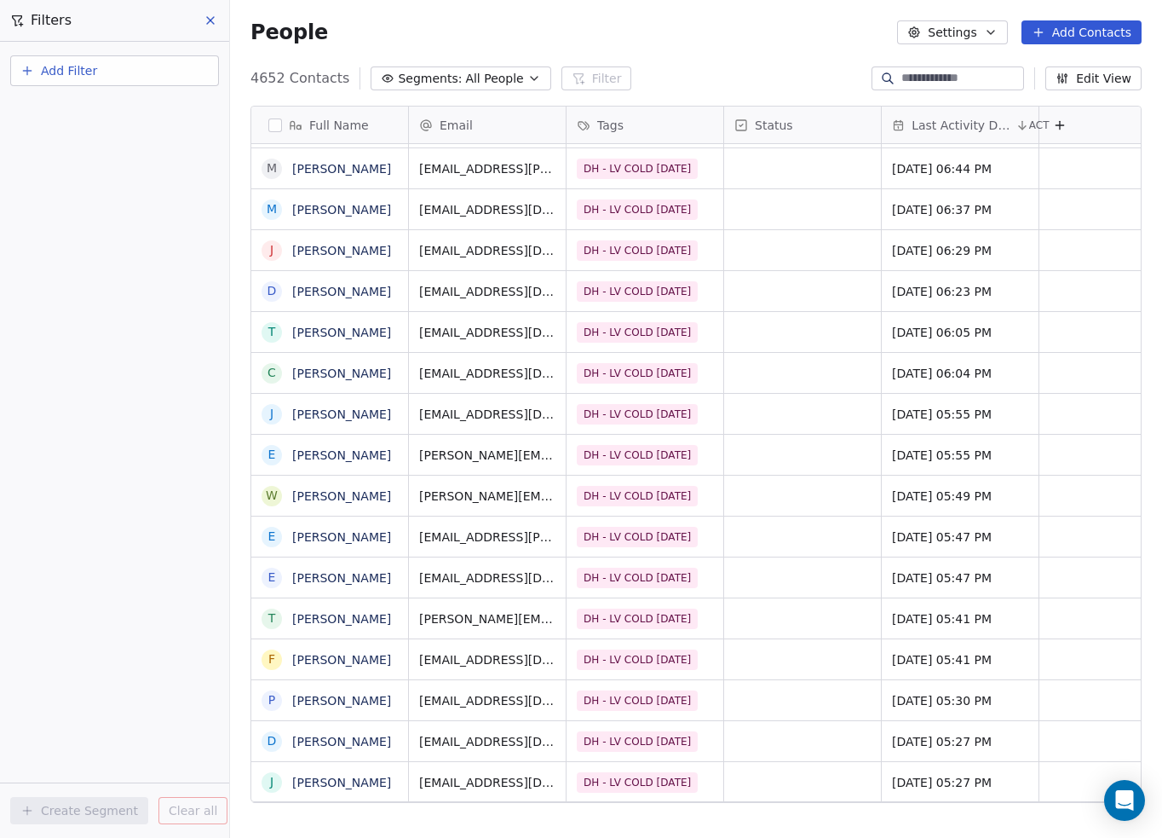
click at [142, 78] on button "Add Filter" at bounding box center [114, 70] width 209 height 31
click at [138, 143] on div "Contact activity" at bounding box center [114, 138] width 173 height 18
click at [66, 75] on html "DH Homes Contacts People Marketing Workflows Campaigns Sales Pipelines Sequence…" at bounding box center [581, 419] width 1162 height 838
click at [78, 69] on span "Add Filter" at bounding box center [69, 71] width 56 height 18
click at [82, 72] on html "DH Homes Contacts People Marketing Workflows Campaigns Sales Pipelines Sequence…" at bounding box center [581, 419] width 1162 height 838
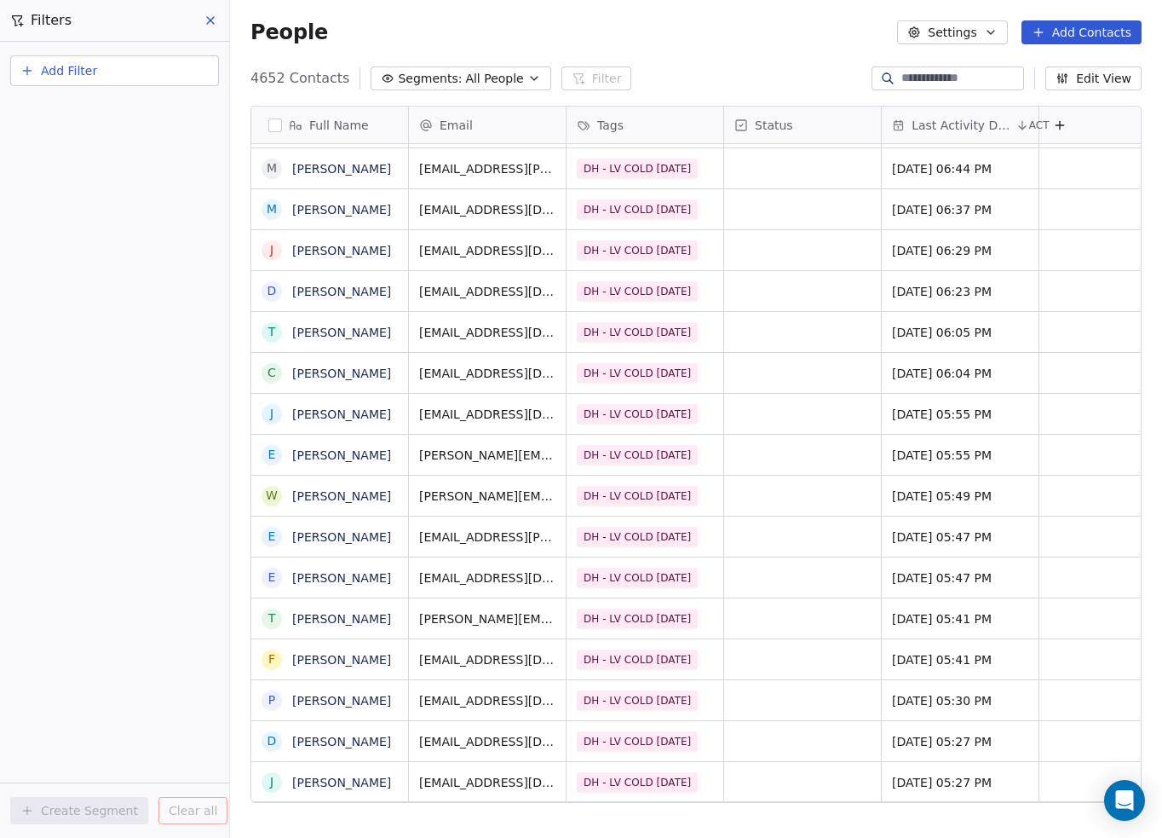
click at [82, 72] on span "Add Filter" at bounding box center [69, 71] width 56 height 18
click at [77, 118] on span "Contact properties" at bounding box center [83, 110] width 111 height 18
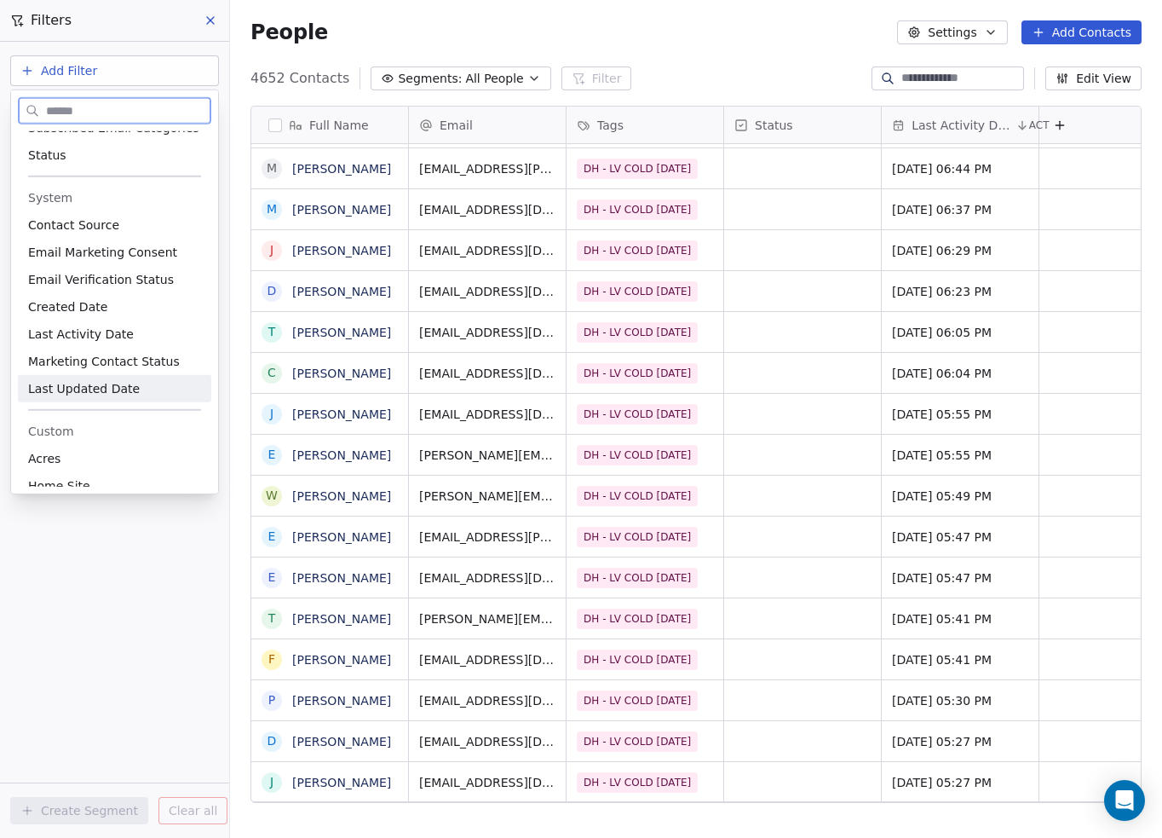
click at [102, 384] on span "Last Updated Date" at bounding box center [84, 388] width 112 height 17
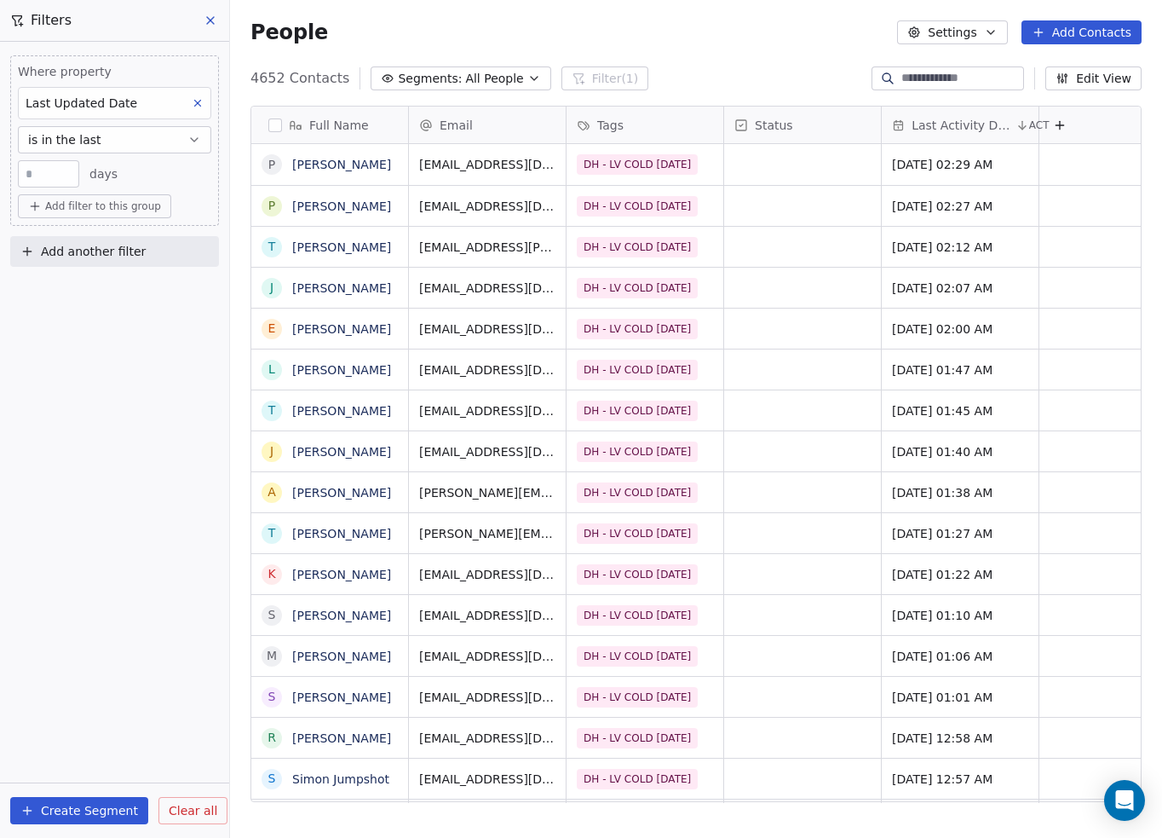
click at [180, 101] on div "Last Updated Date" at bounding box center [114, 103] width 193 height 32
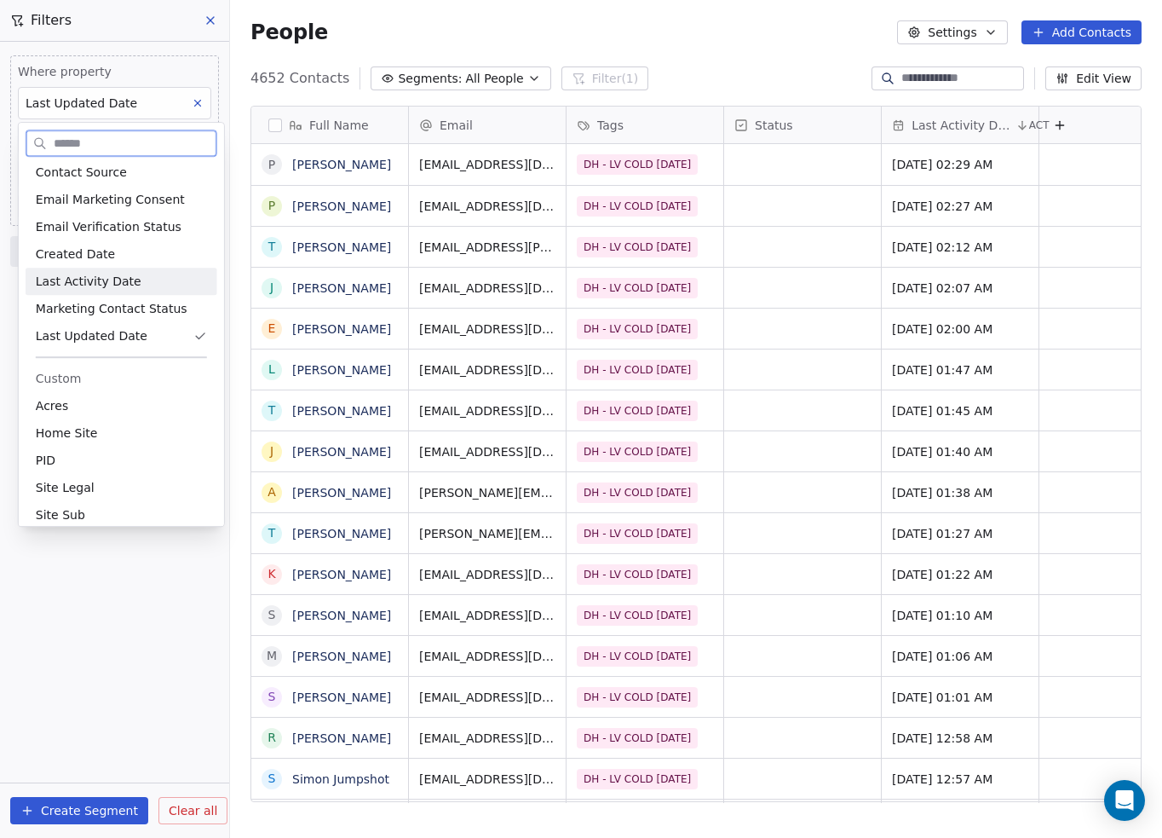
click at [115, 275] on span "Last Activity Date" at bounding box center [89, 281] width 106 height 17
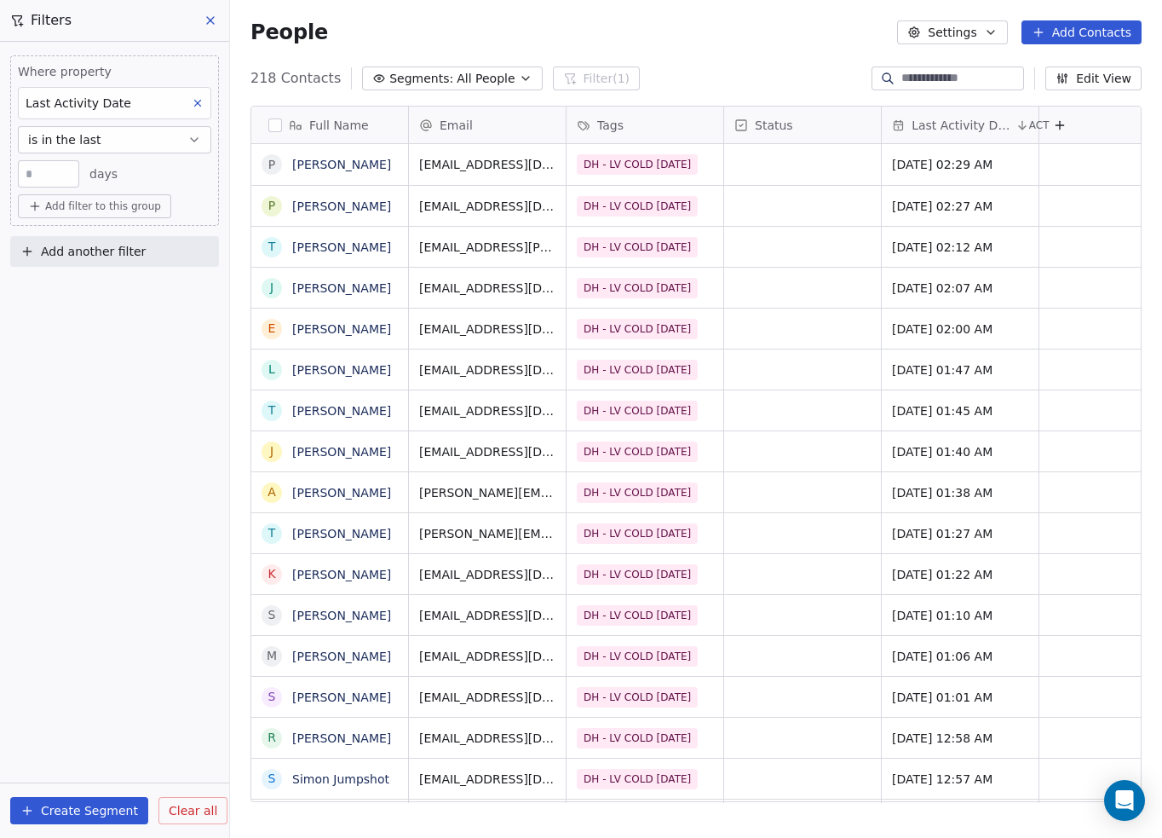
click at [202, 101] on icon at bounding box center [198, 103] width 12 height 12
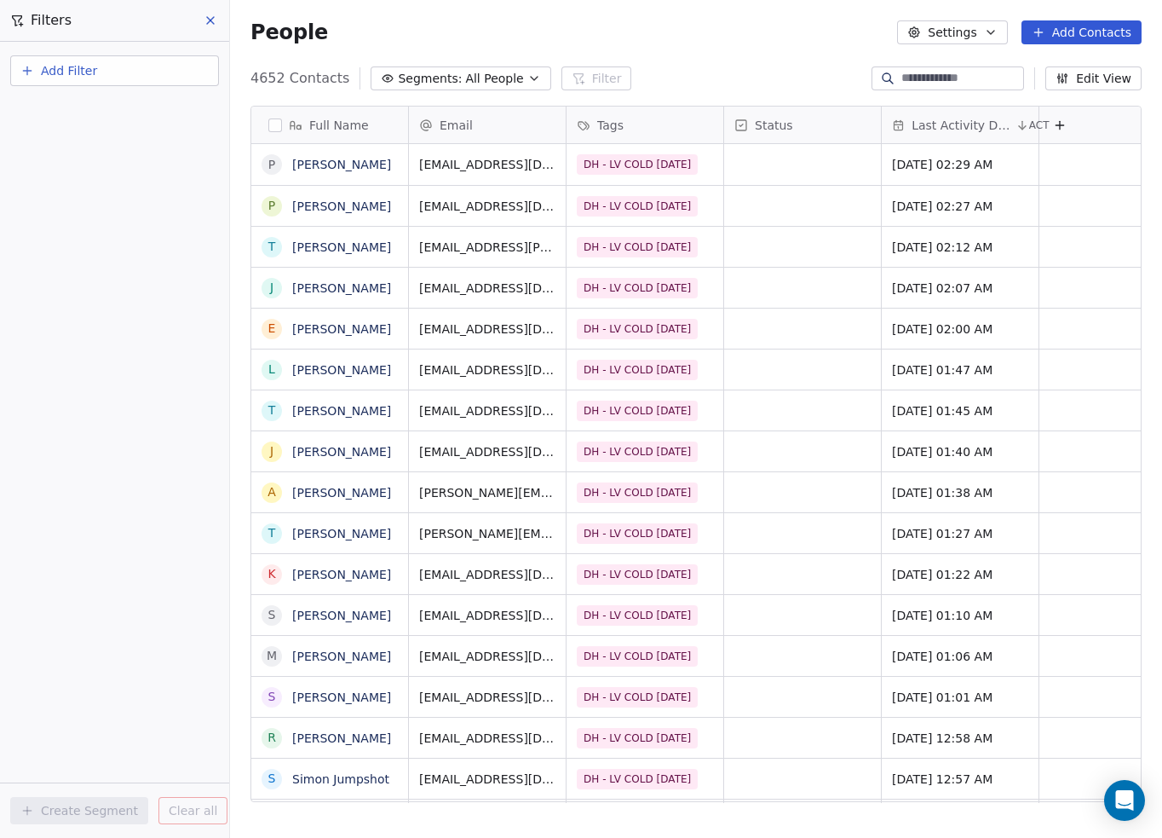
click at [182, 84] on button "Add Filter" at bounding box center [114, 70] width 209 height 31
click at [112, 132] on div "Contact activity" at bounding box center [114, 138] width 173 height 18
click at [94, 225] on span "Email Opened" at bounding box center [70, 226] width 84 height 17
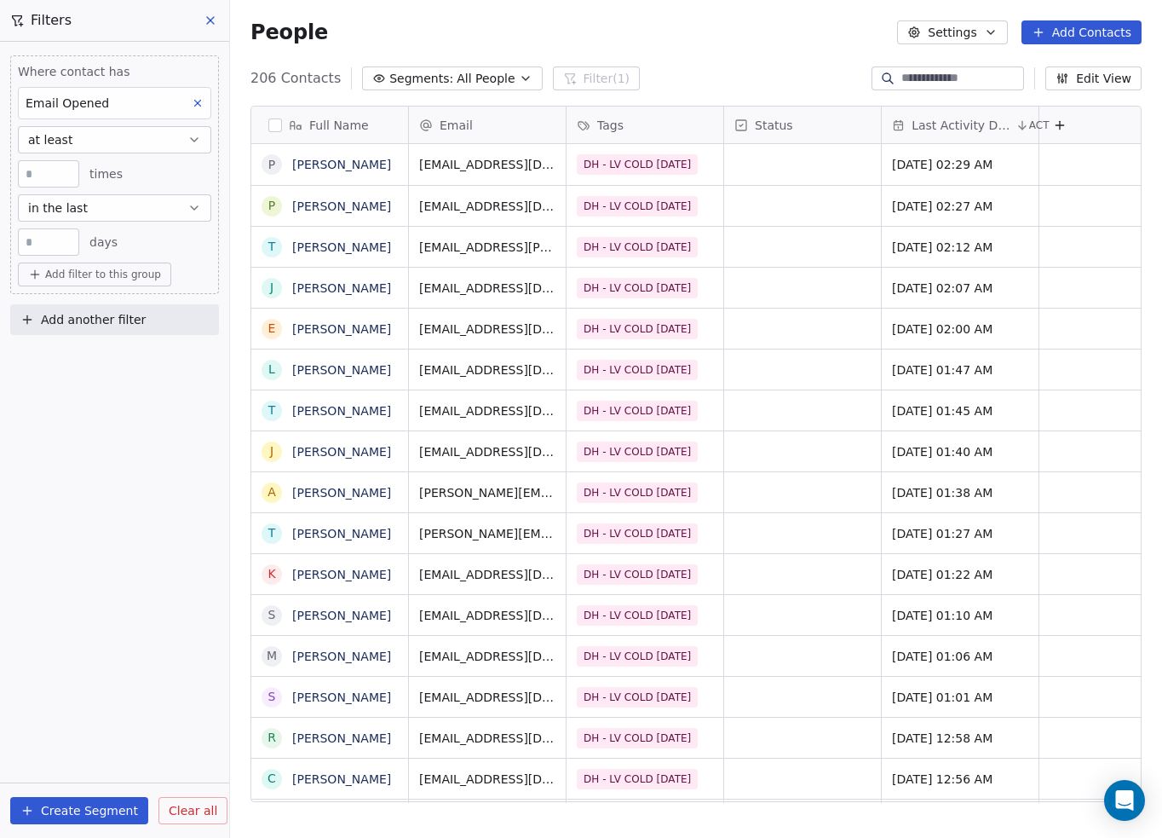
click at [174, 49] on div "Where contact has Email Opened at least * times in the last ** days Add filter …" at bounding box center [114, 192] width 229 height 300
click at [199, 102] on icon at bounding box center [198, 103] width 12 height 12
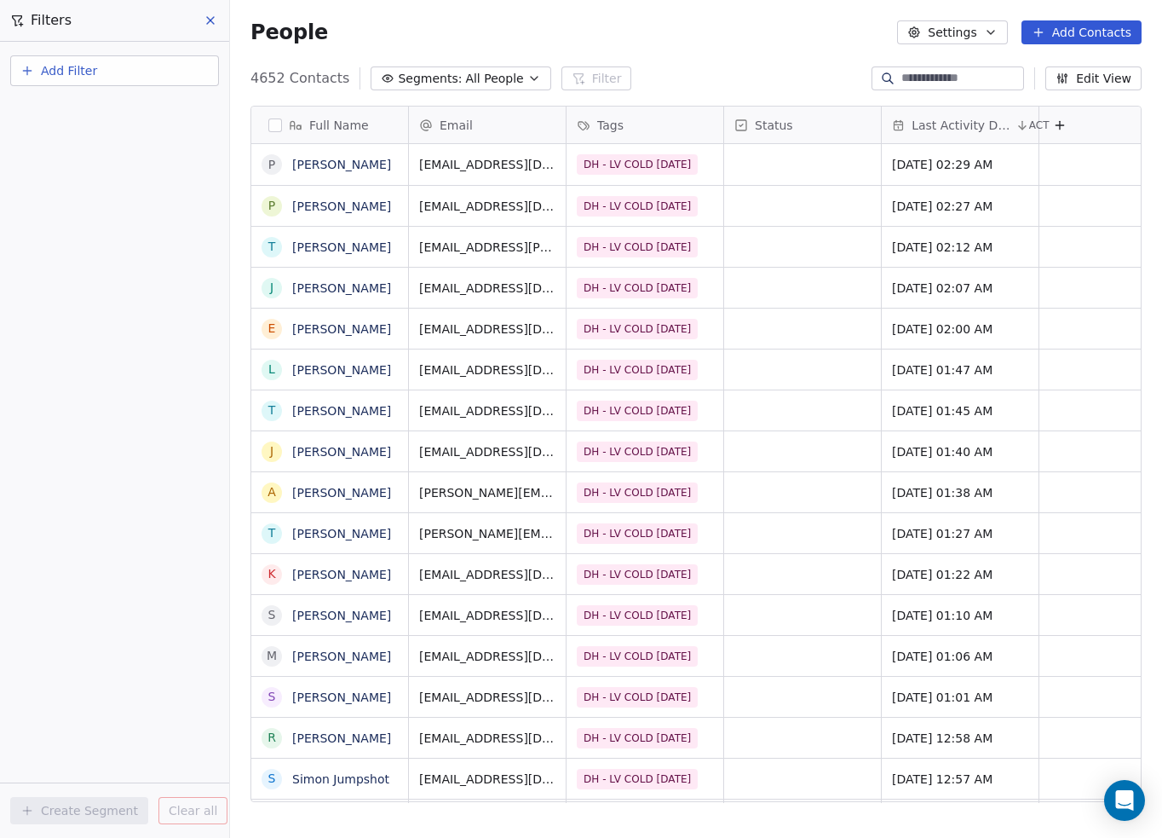
click at [218, 19] on button at bounding box center [212, 21] width 26 height 24
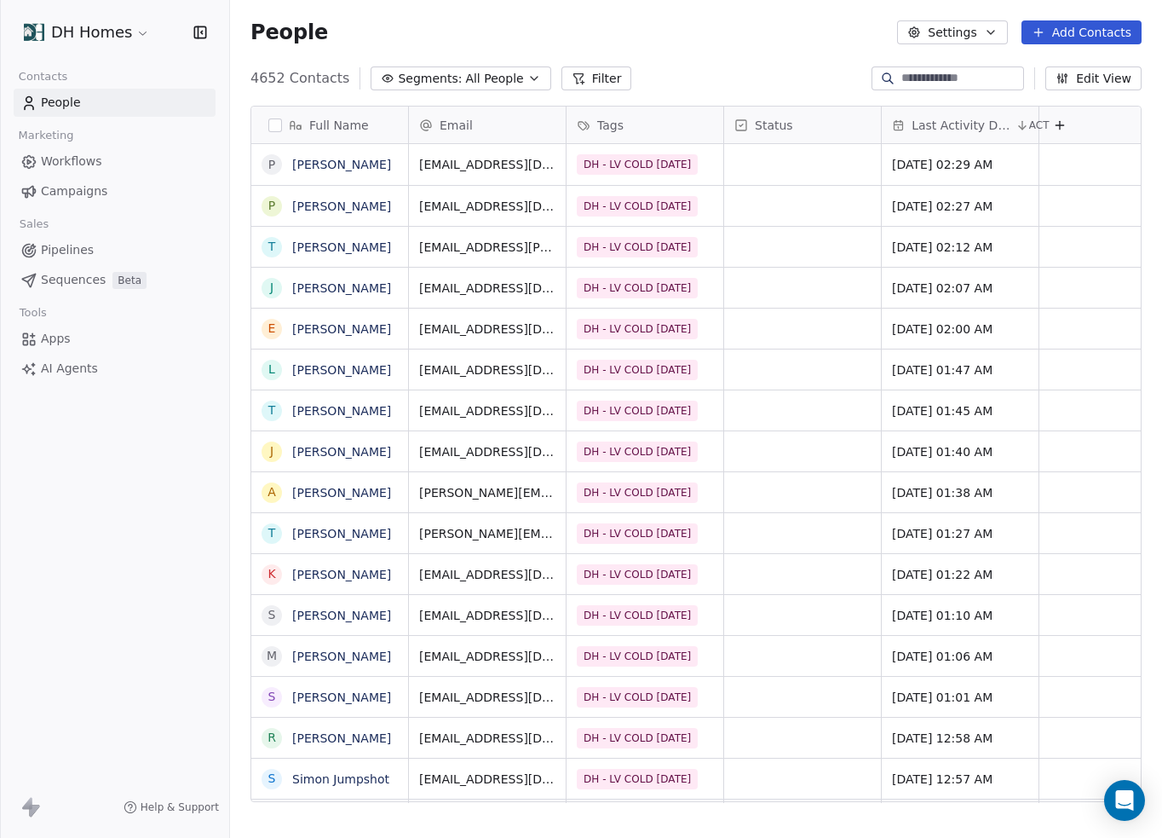
click at [157, 98] on link "People" at bounding box center [115, 103] width 202 height 28
click at [590, 77] on button "Filter" at bounding box center [597, 78] width 71 height 24
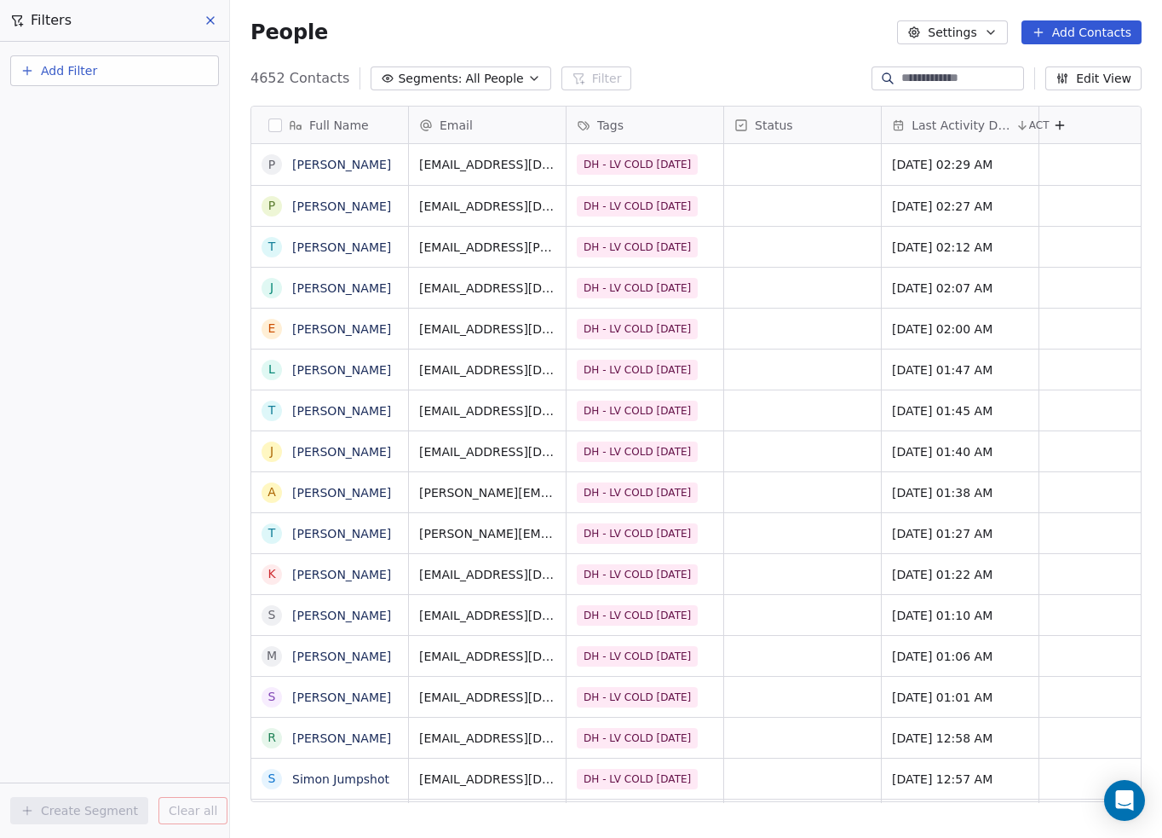
click at [176, 78] on button "Add Filter" at bounding box center [114, 70] width 209 height 31
click at [104, 129] on span "Contact activity" at bounding box center [75, 138] width 95 height 18
click at [104, 174] on span "Email Bounced" at bounding box center [72, 172] width 89 height 17
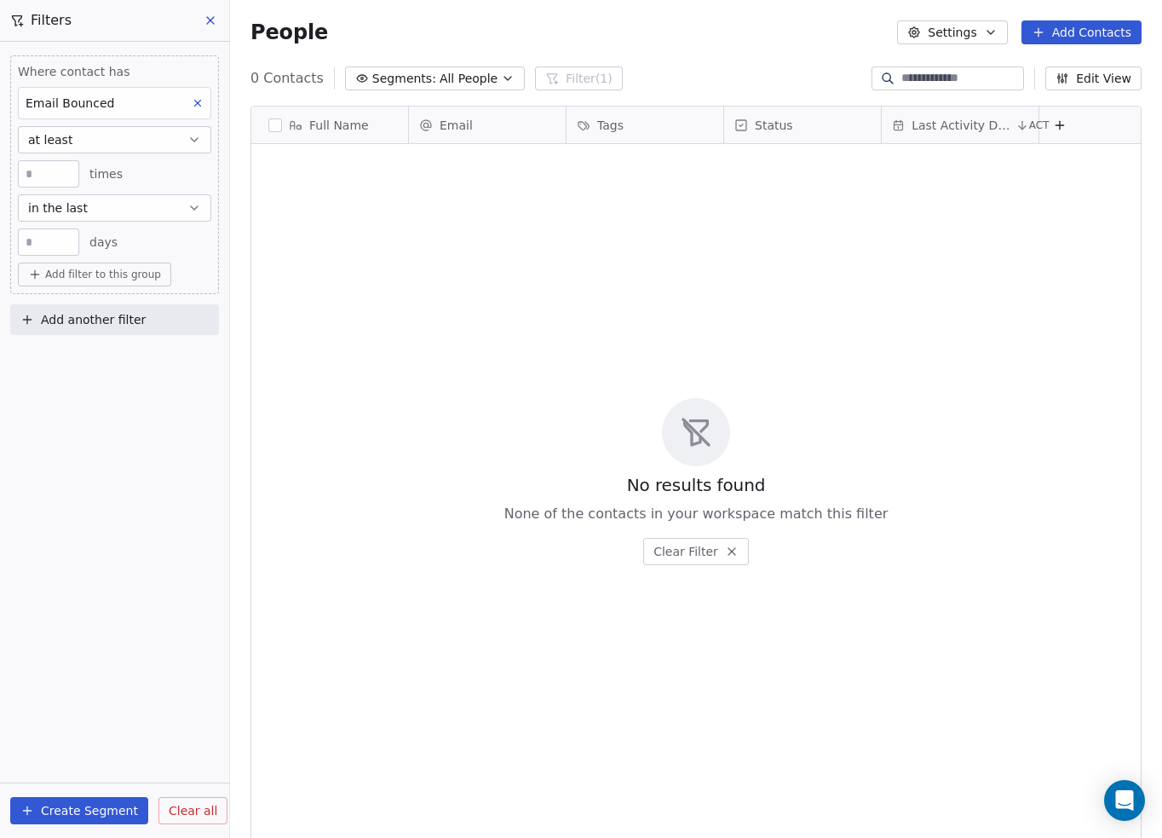
scroll to position [724, 919]
click at [118, 96] on div "Email Bounced" at bounding box center [114, 103] width 193 height 32
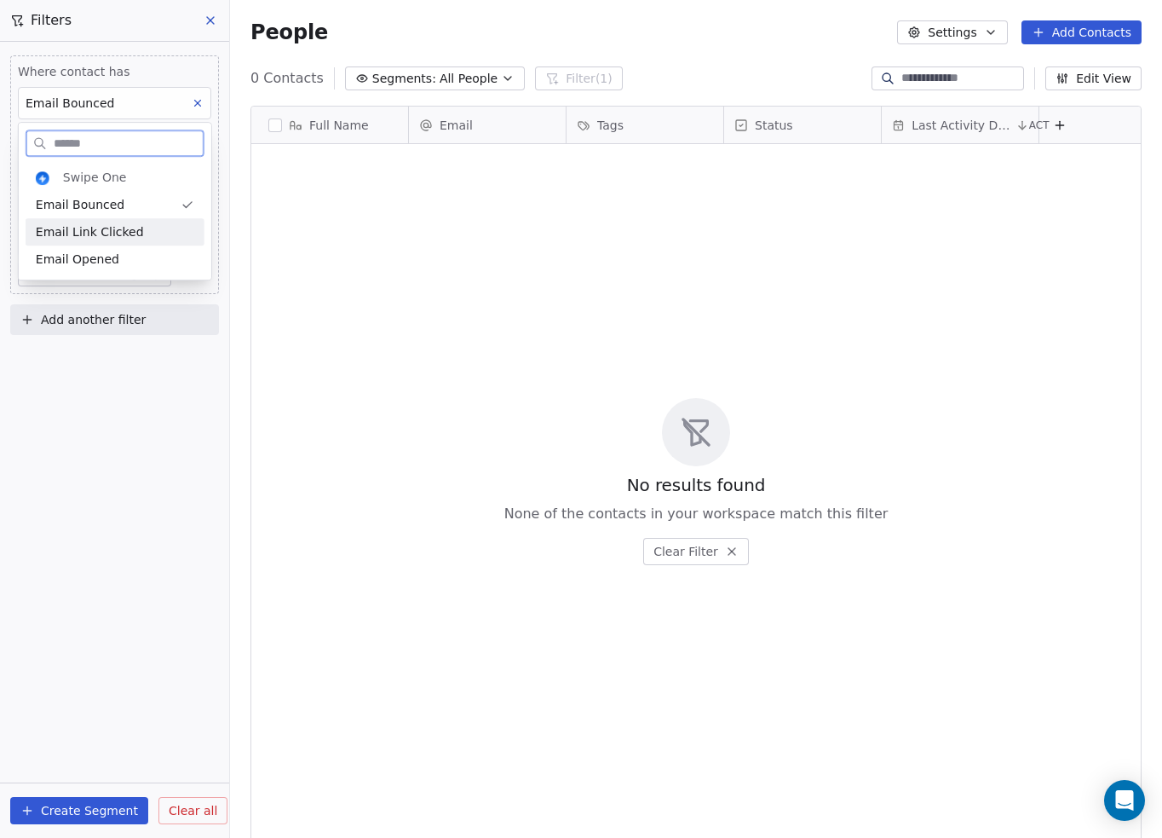
click at [84, 230] on span "Email Link Clicked" at bounding box center [90, 231] width 108 height 17
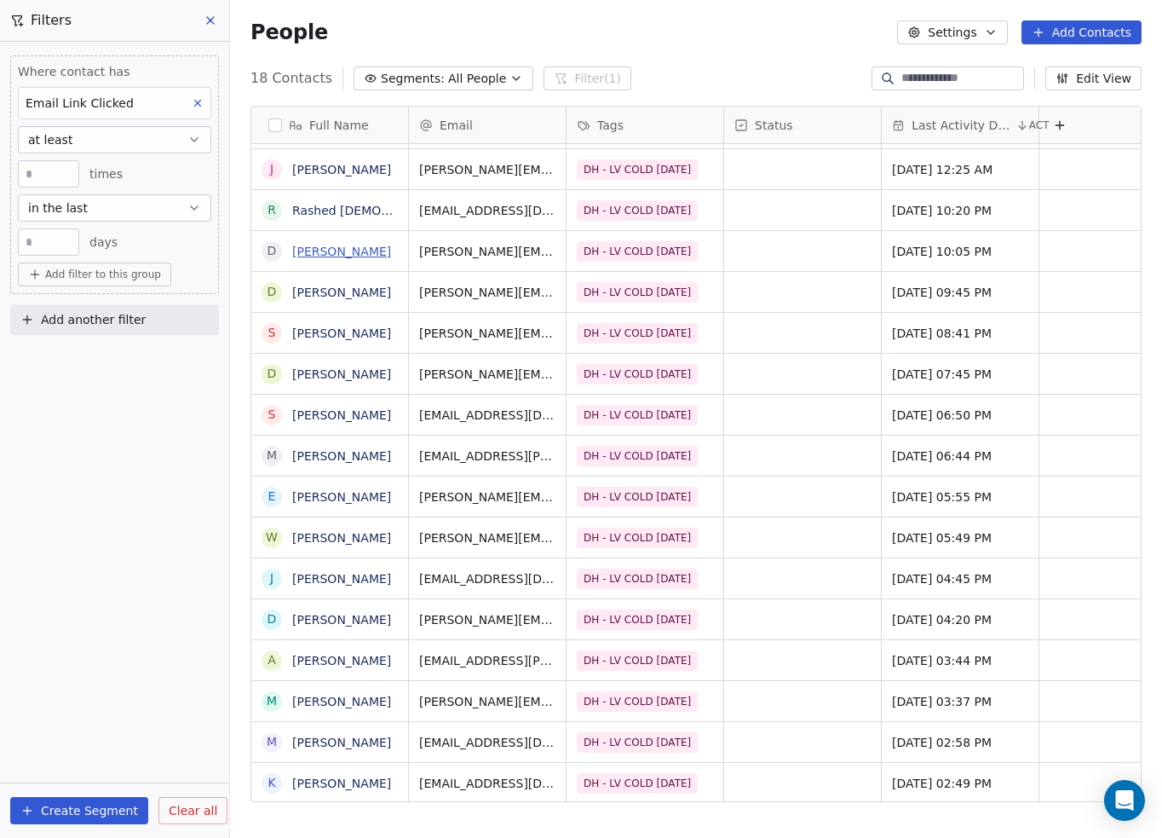
scroll to position [0, 0]
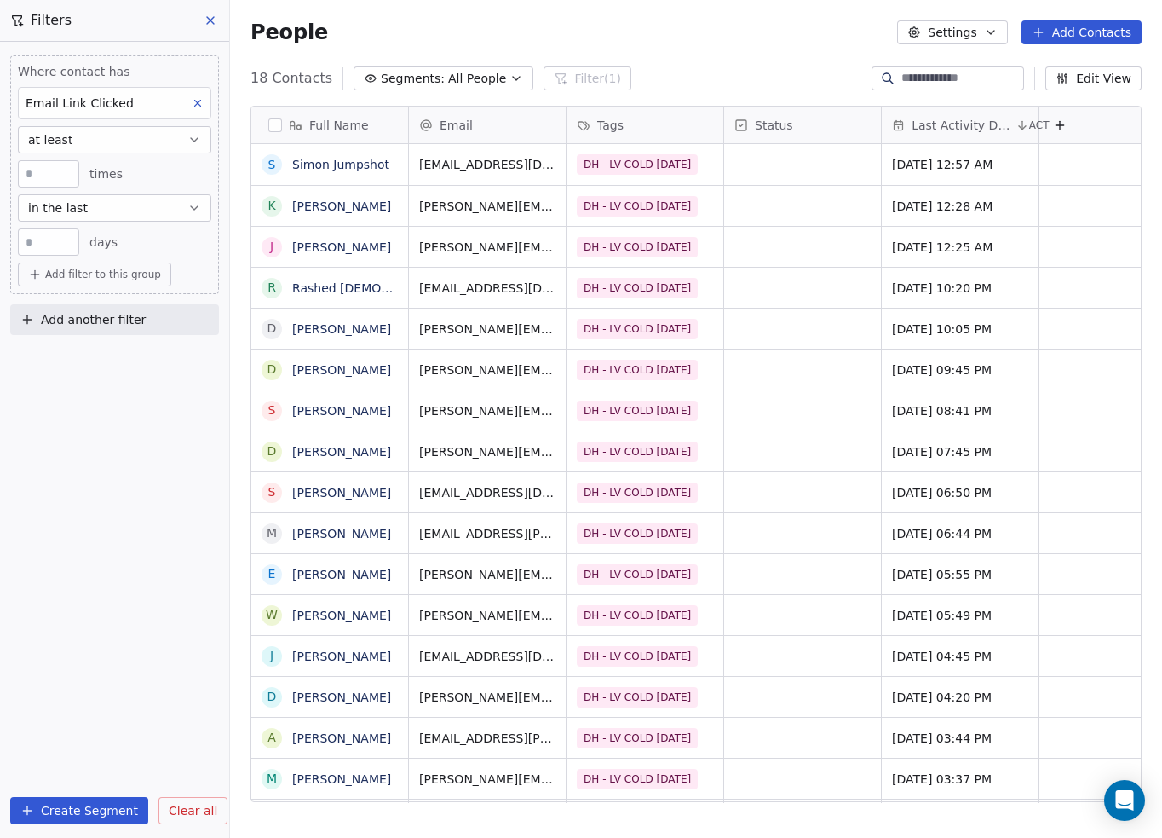
click at [170, 106] on div "Email Link Clicked" at bounding box center [114, 103] width 193 height 32
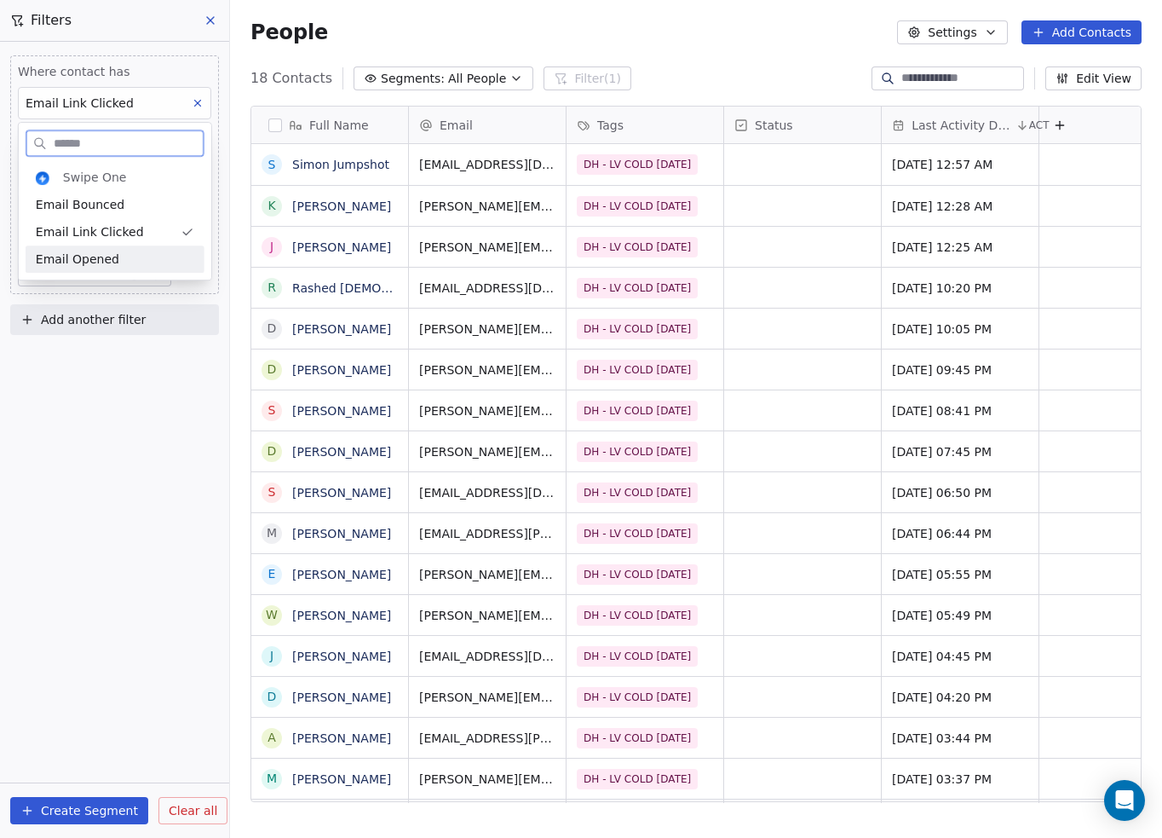
click at [83, 255] on span "Email Opened" at bounding box center [78, 259] width 84 height 17
